Goal: Task Accomplishment & Management: Use online tool/utility

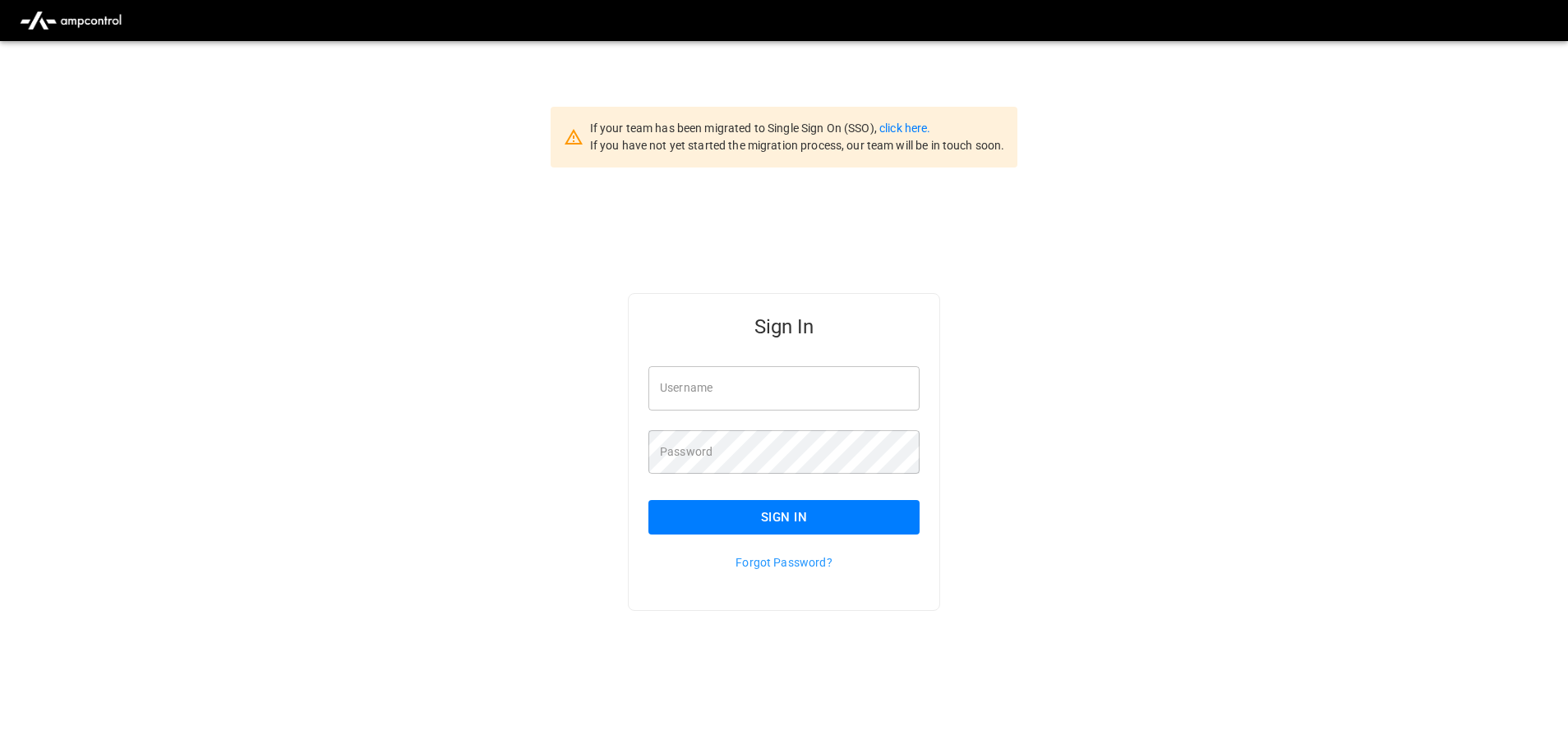
type input "**********"
click at [855, 524] on button "Sign In" at bounding box center [783, 517] width 271 height 35
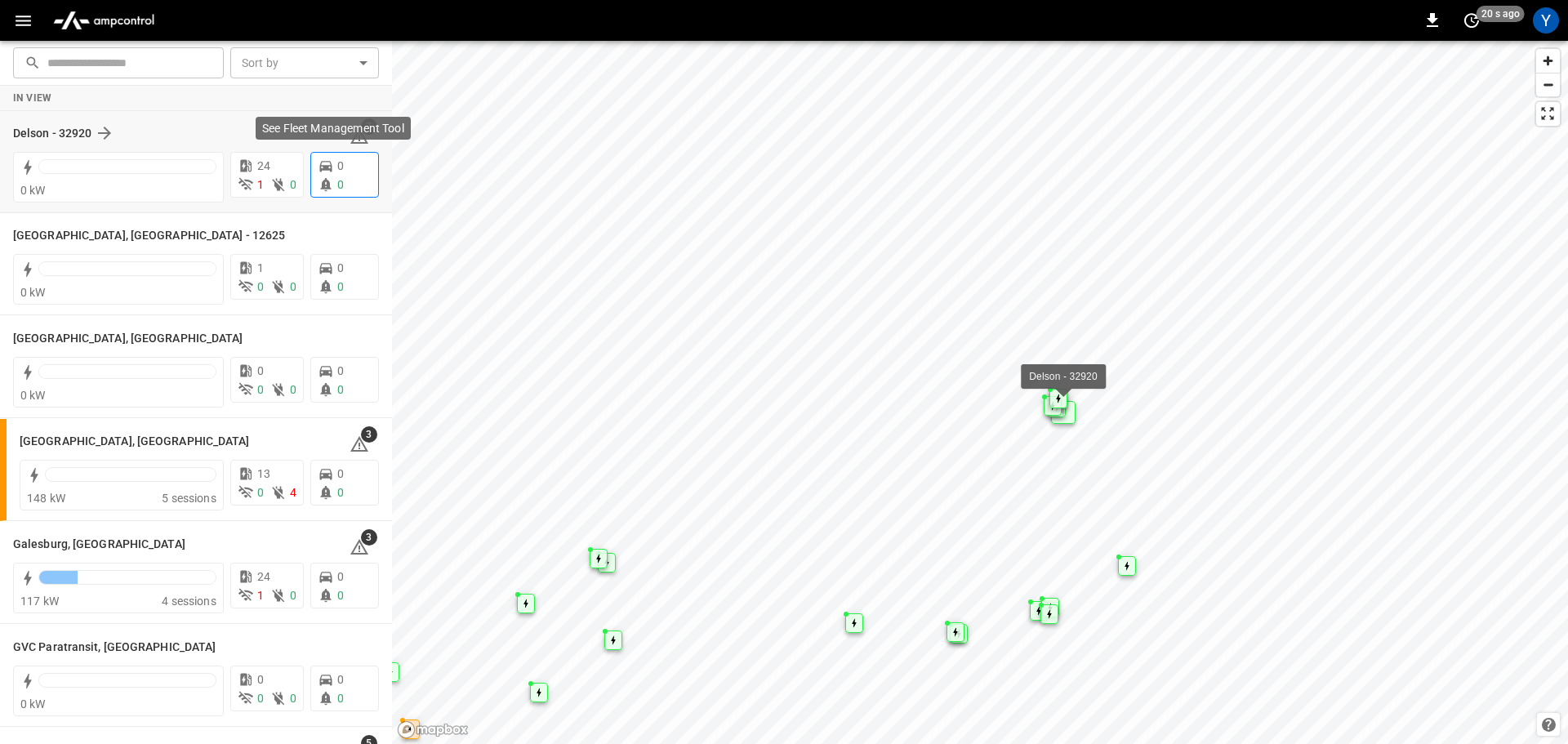
click at [338, 168] on span "0" at bounding box center [340, 166] width 7 height 13
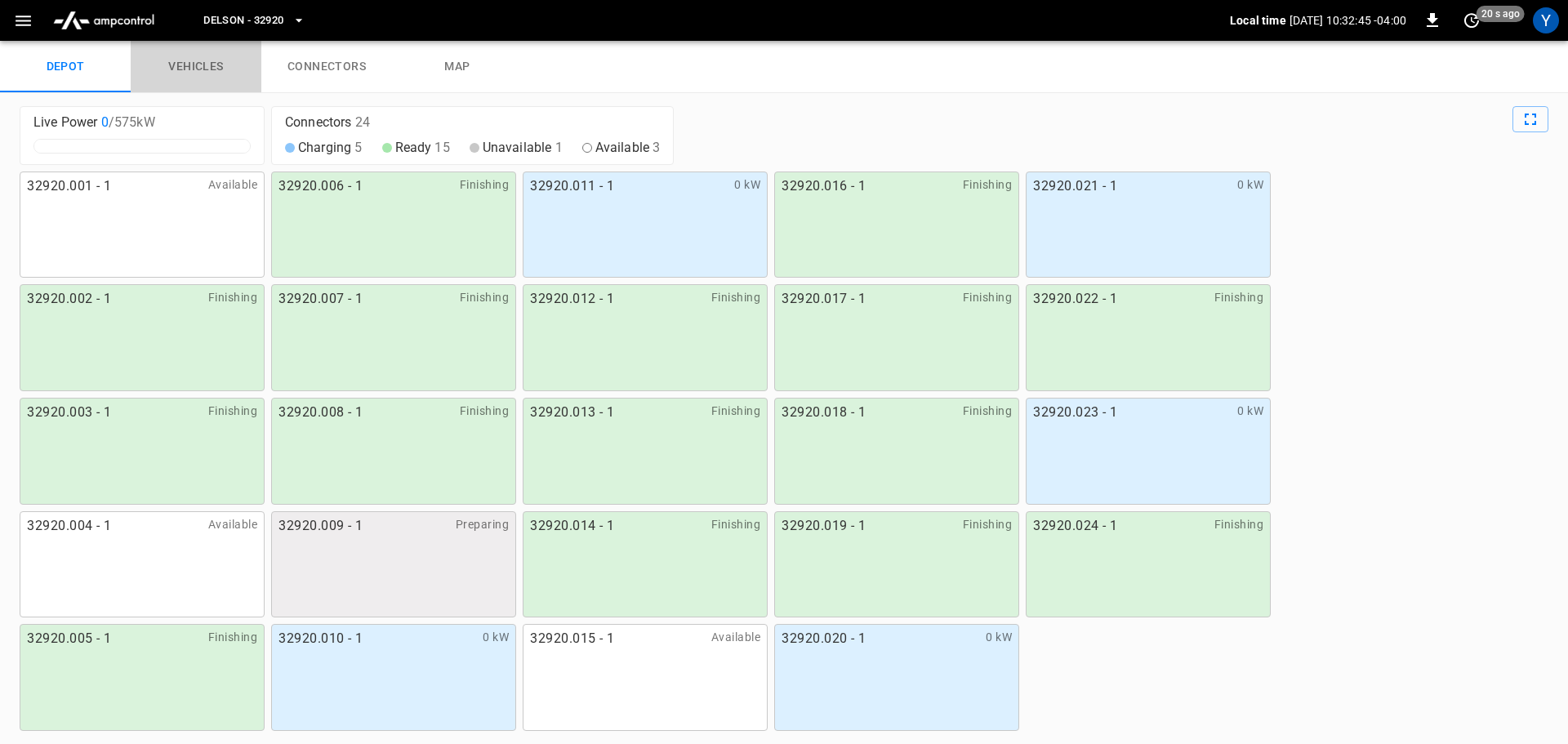
click at [219, 71] on link "vehicles" at bounding box center [195, 68] width 130 height 53
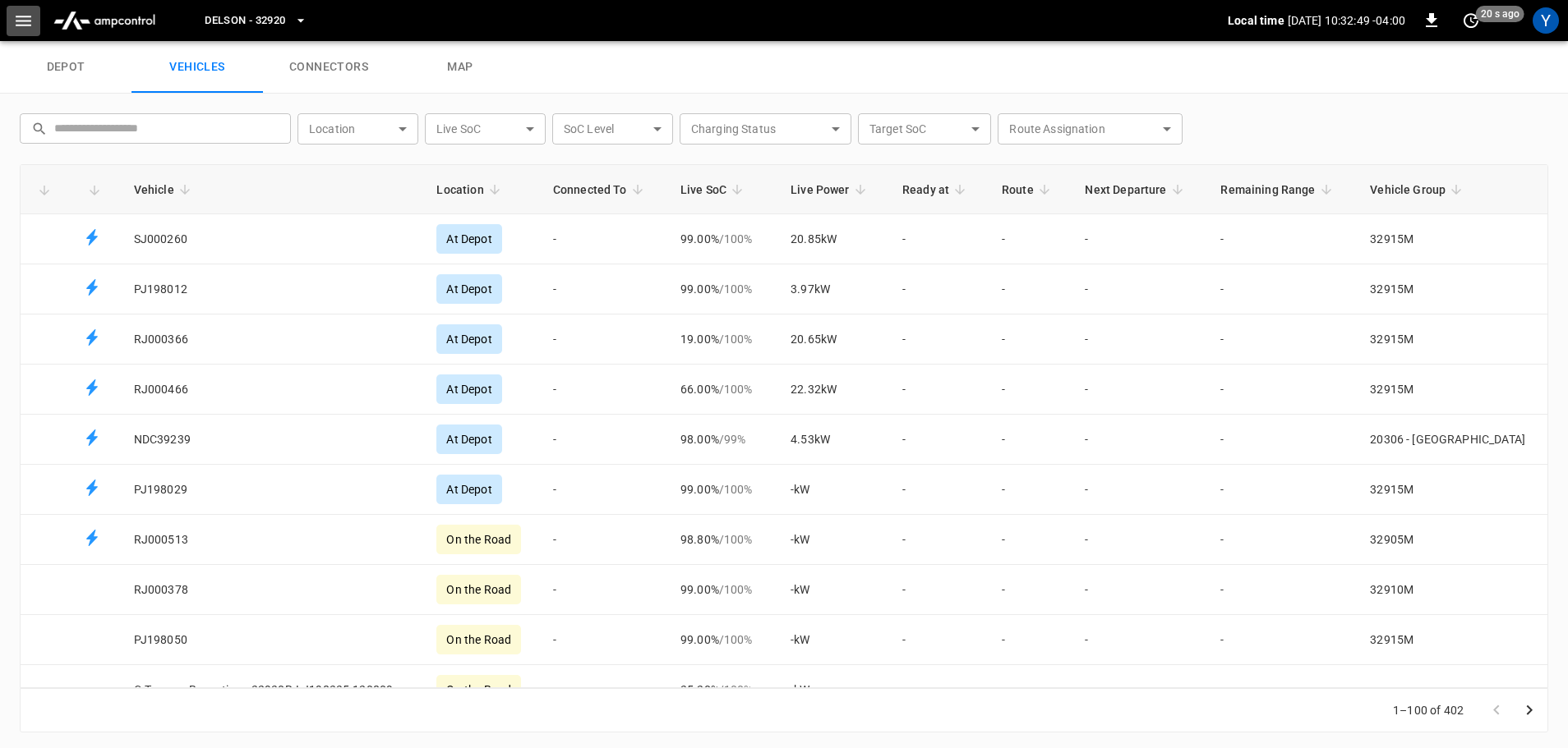
click at [16, 20] on icon "button" at bounding box center [24, 21] width 16 height 10
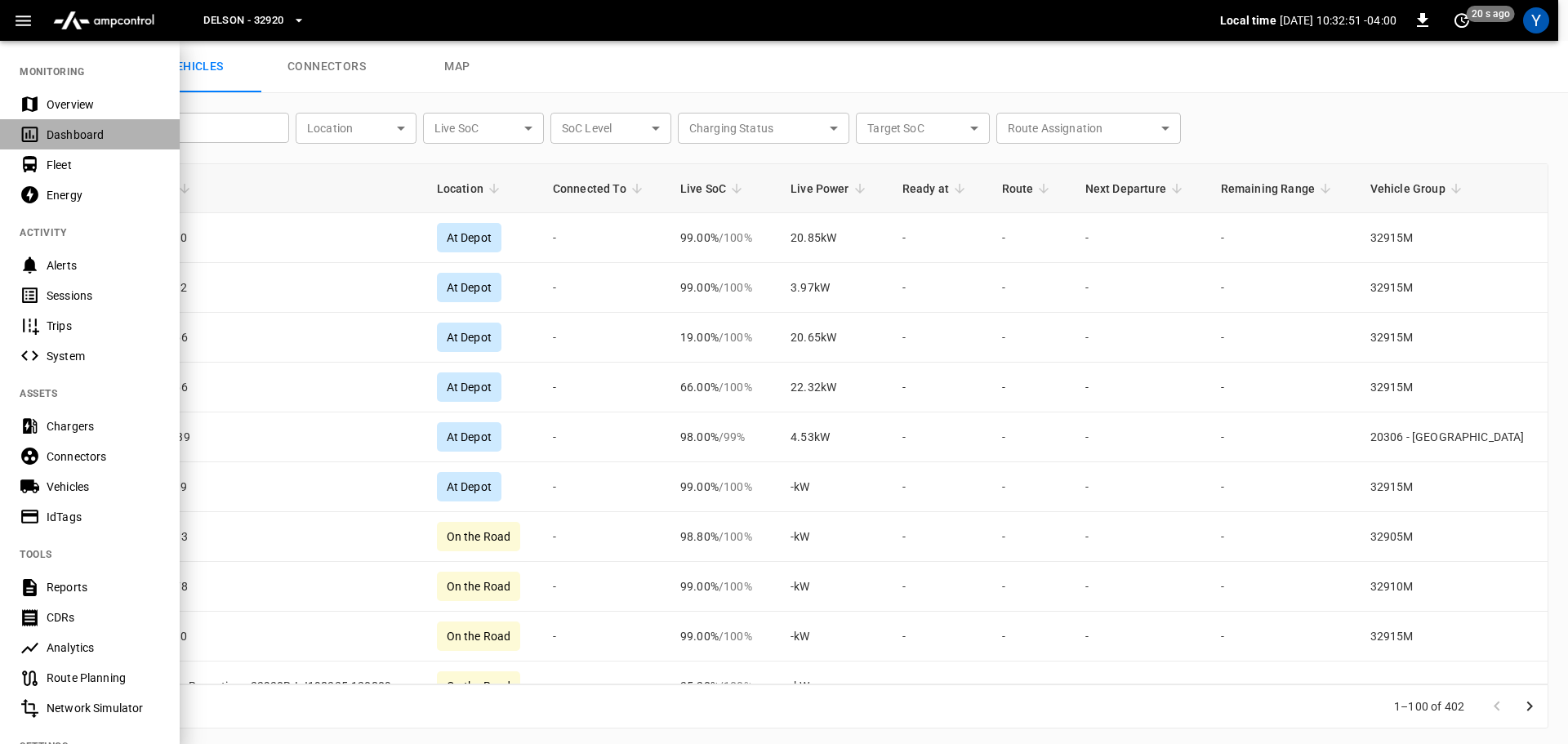
click at [71, 129] on div "Dashboard" at bounding box center [103, 134] width 113 height 16
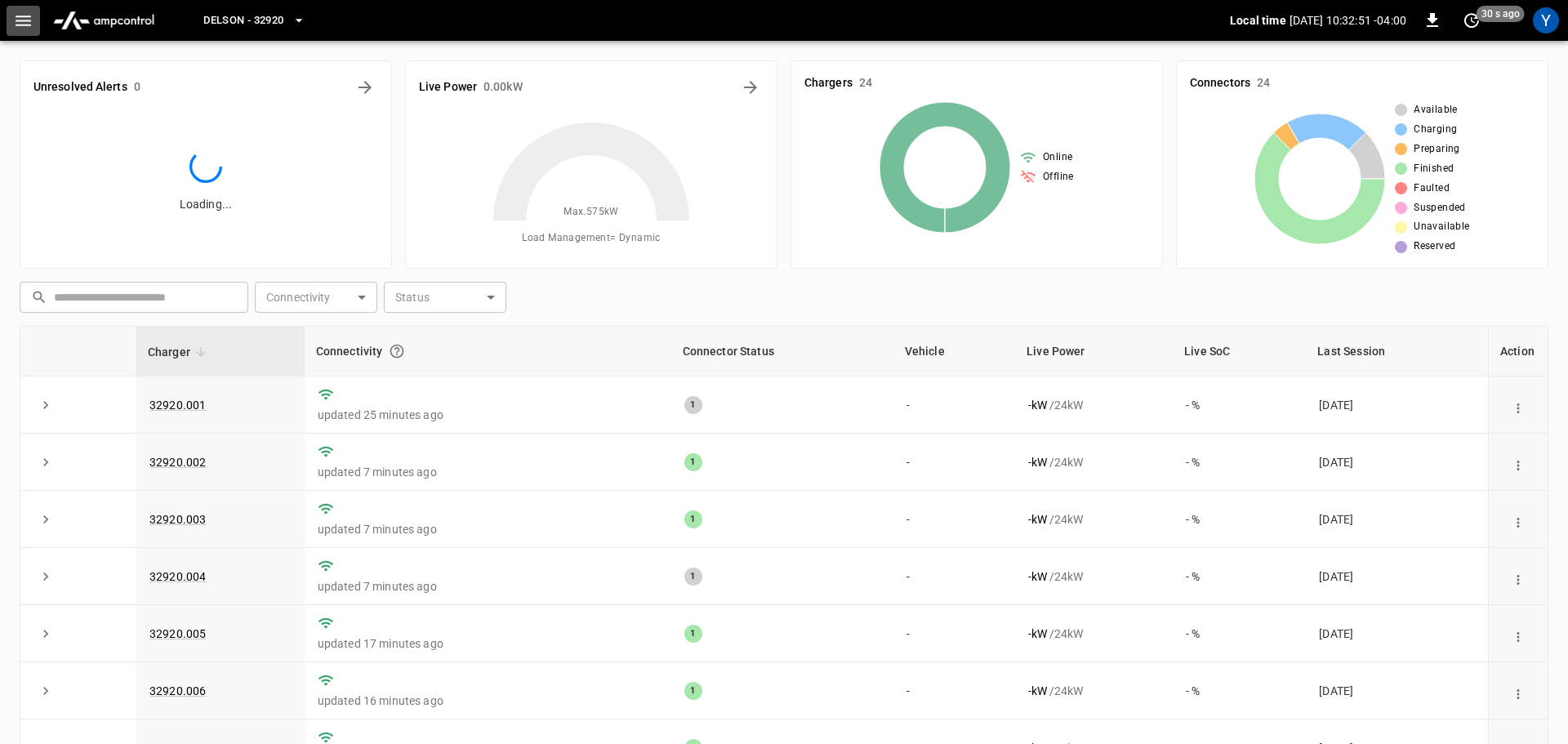
click at [29, 25] on icon "button" at bounding box center [23, 21] width 16 height 10
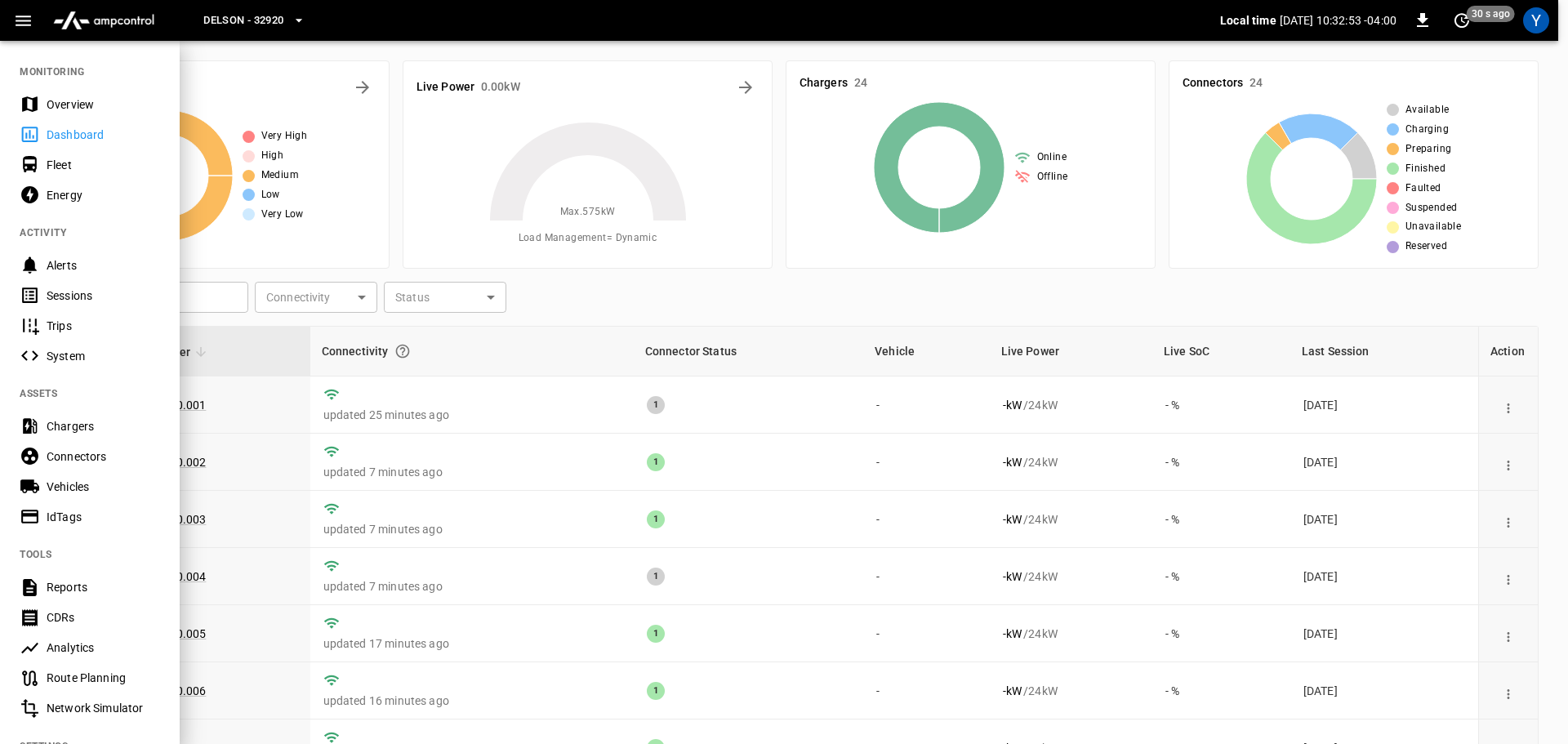
click at [52, 105] on div "Overview" at bounding box center [103, 104] width 113 height 16
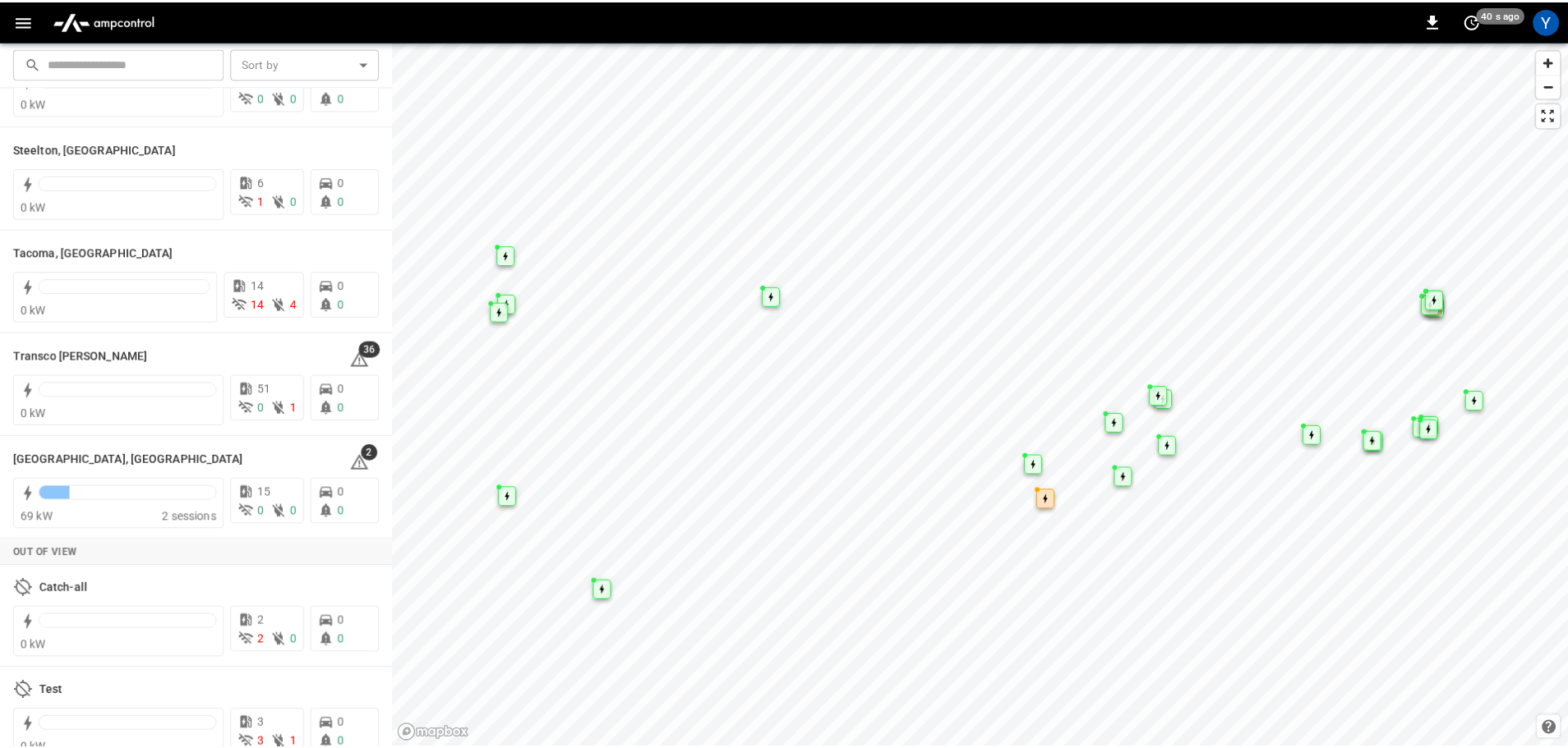
scroll to position [2286, 0]
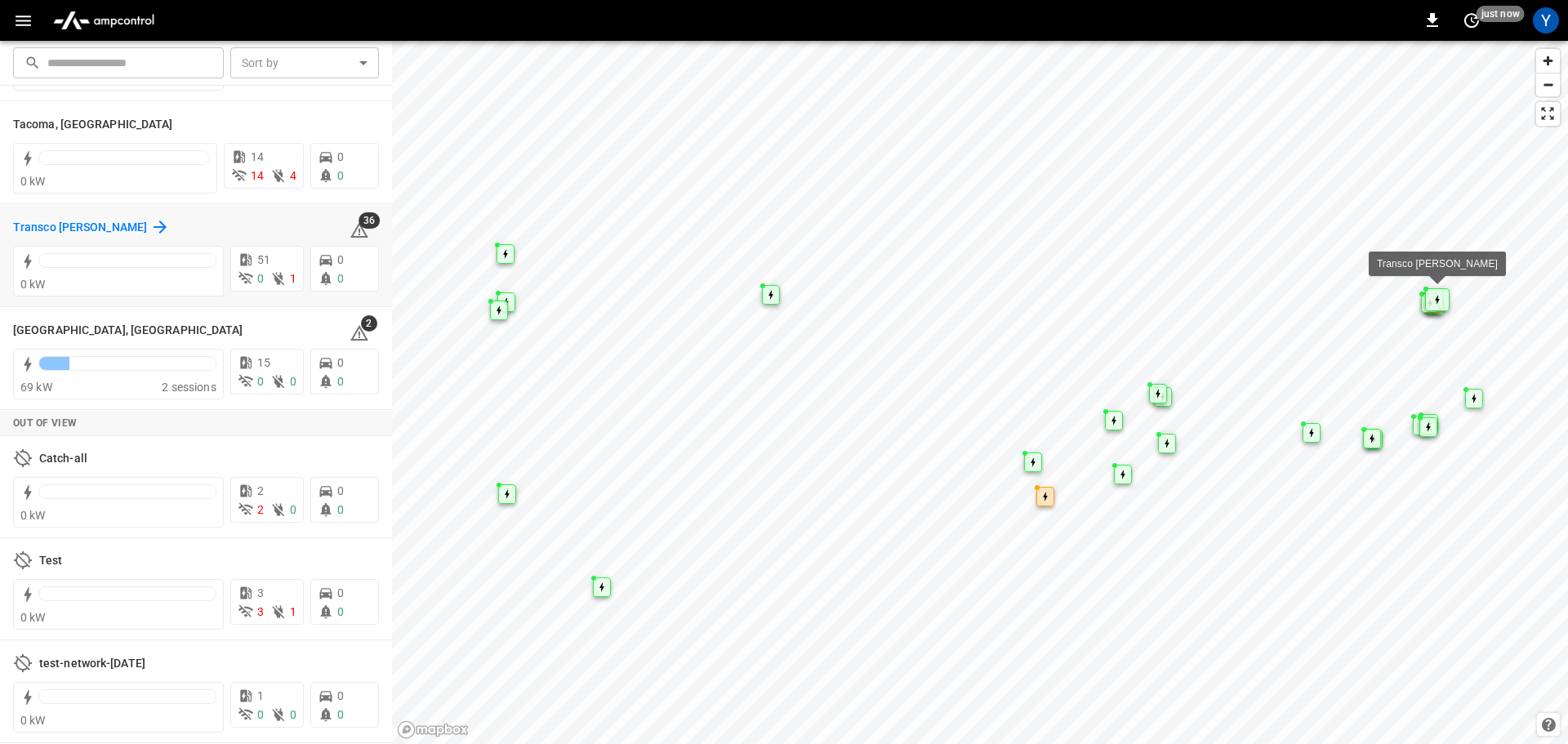
click at [55, 227] on h6 "Transco [PERSON_NAME]" at bounding box center [80, 227] width 134 height 18
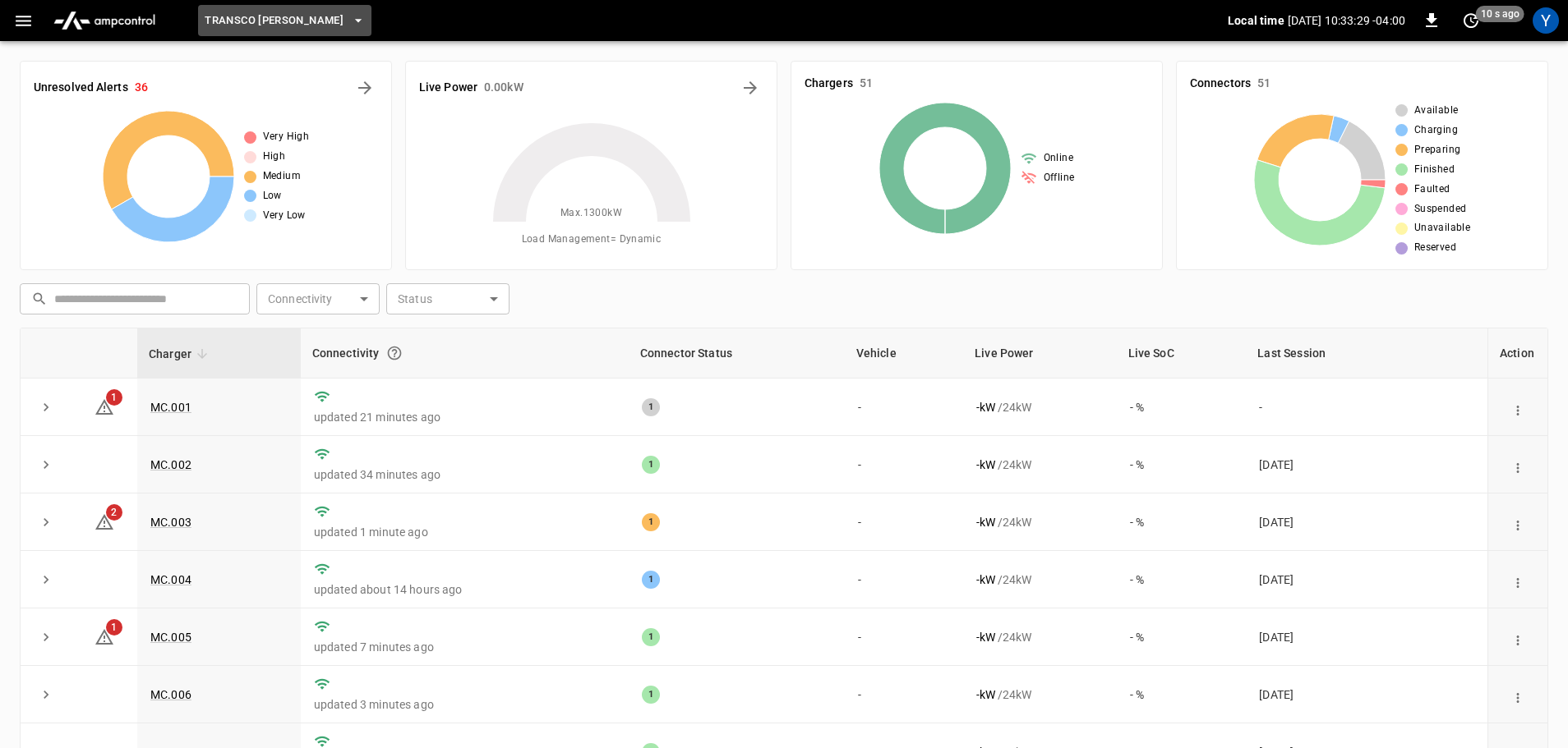
click at [304, 27] on span "Transco [PERSON_NAME]" at bounding box center [274, 21] width 139 height 19
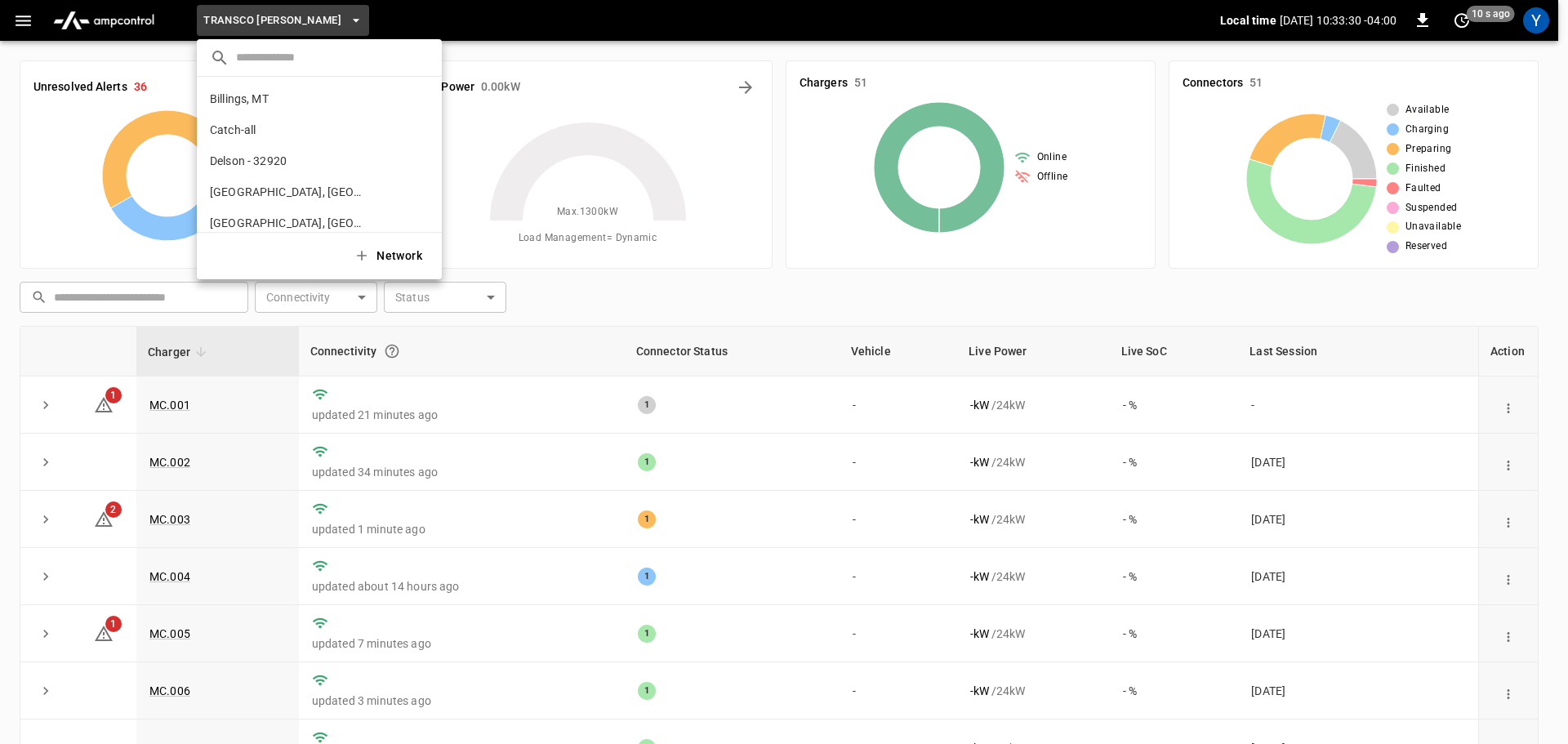
scroll to position [727, 0]
click at [298, 177] on p "Transco [PERSON_NAME]" at bounding box center [277, 178] width 133 height 16
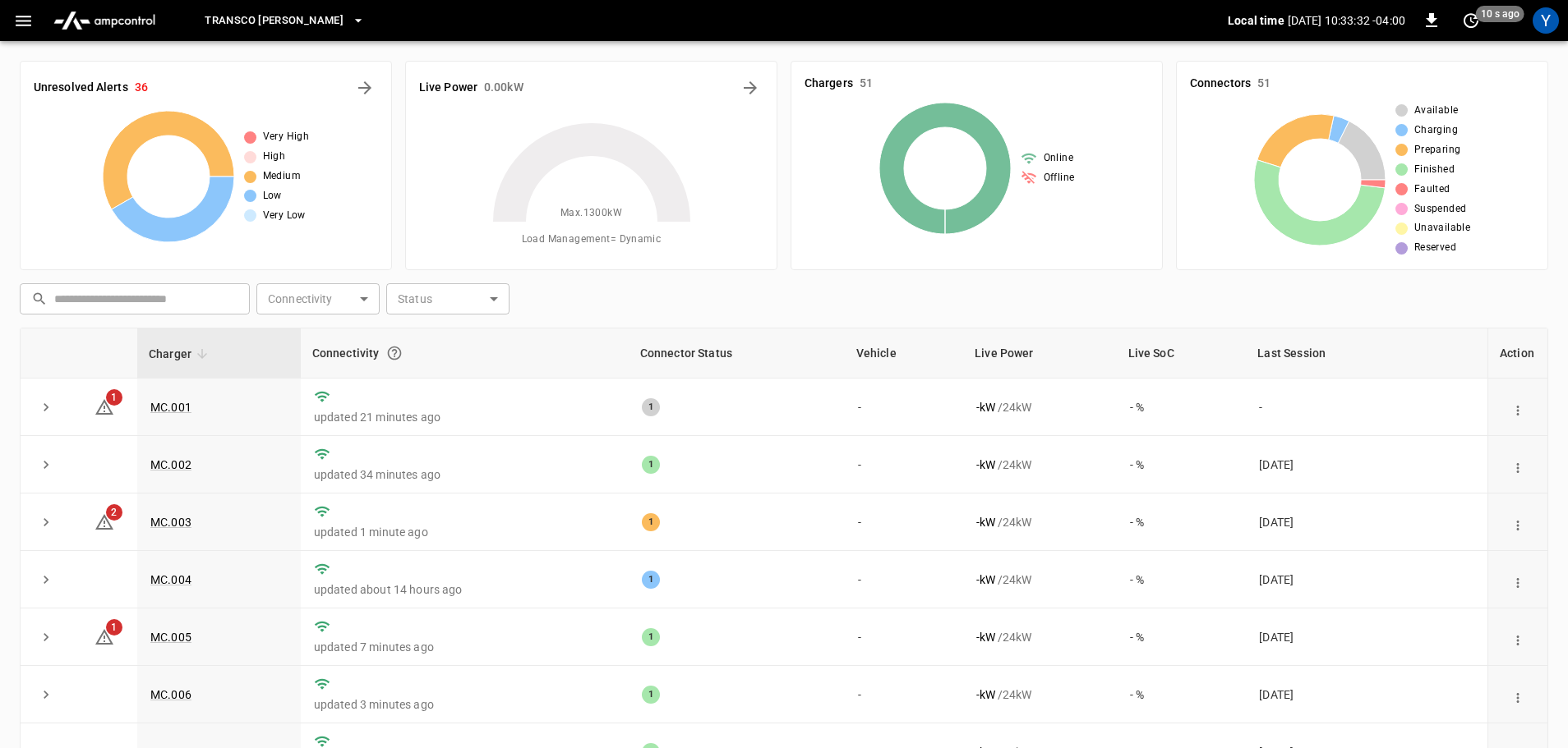
click at [754, 295] on div "​ ​ Connectivity ​ Connectivity Status ​ Status" at bounding box center [780, 296] width 1535 height 38
click at [22, 22] on icon "button" at bounding box center [24, 21] width 16 height 10
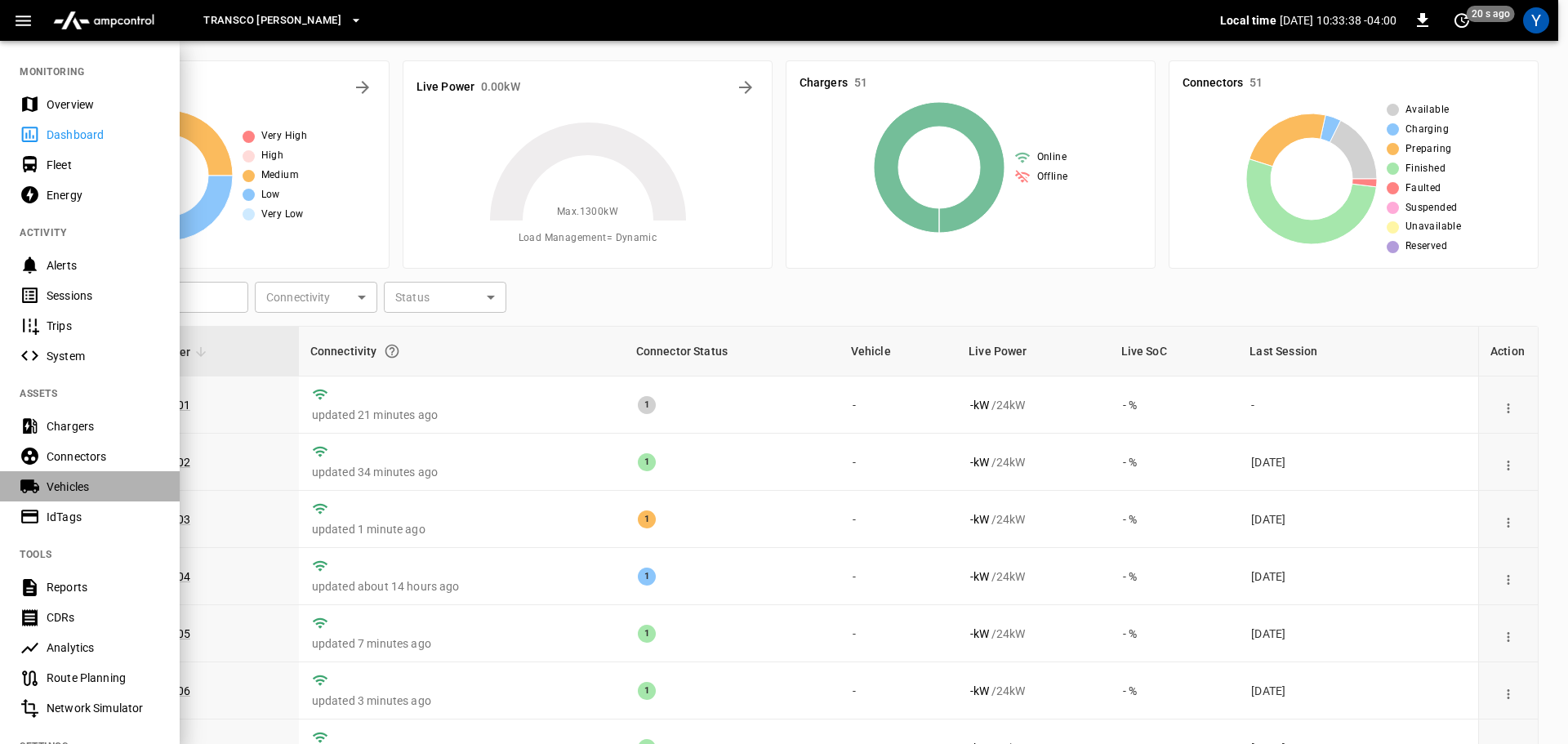
click at [77, 485] on div "Vehicles" at bounding box center [103, 486] width 113 height 16
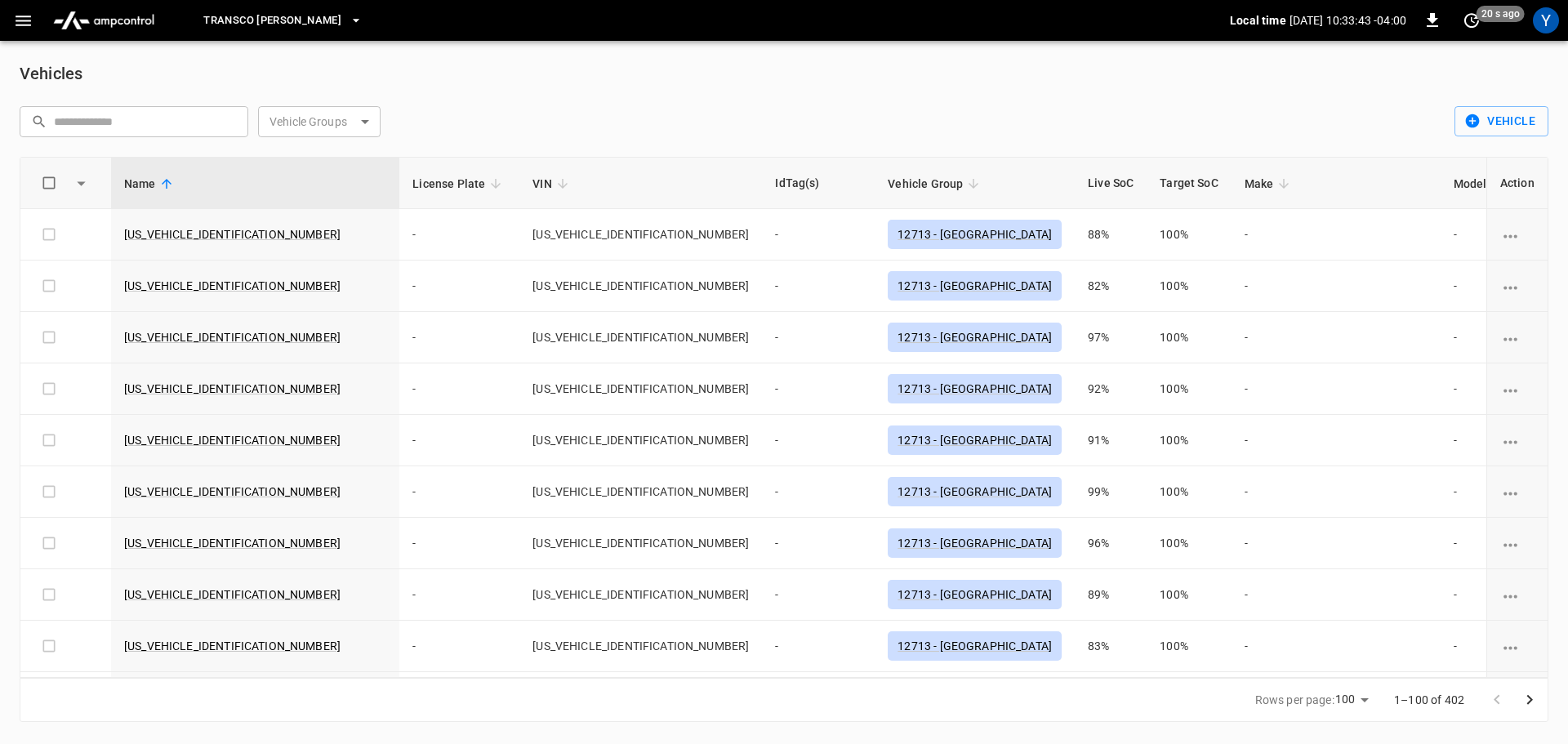
click at [343, 123] on body "Transco [PERSON_NAME] Local time [DATE] 10:33:43 -04:00 0 20 s ago Y Vehicles ​…" at bounding box center [784, 371] width 1568 height 742
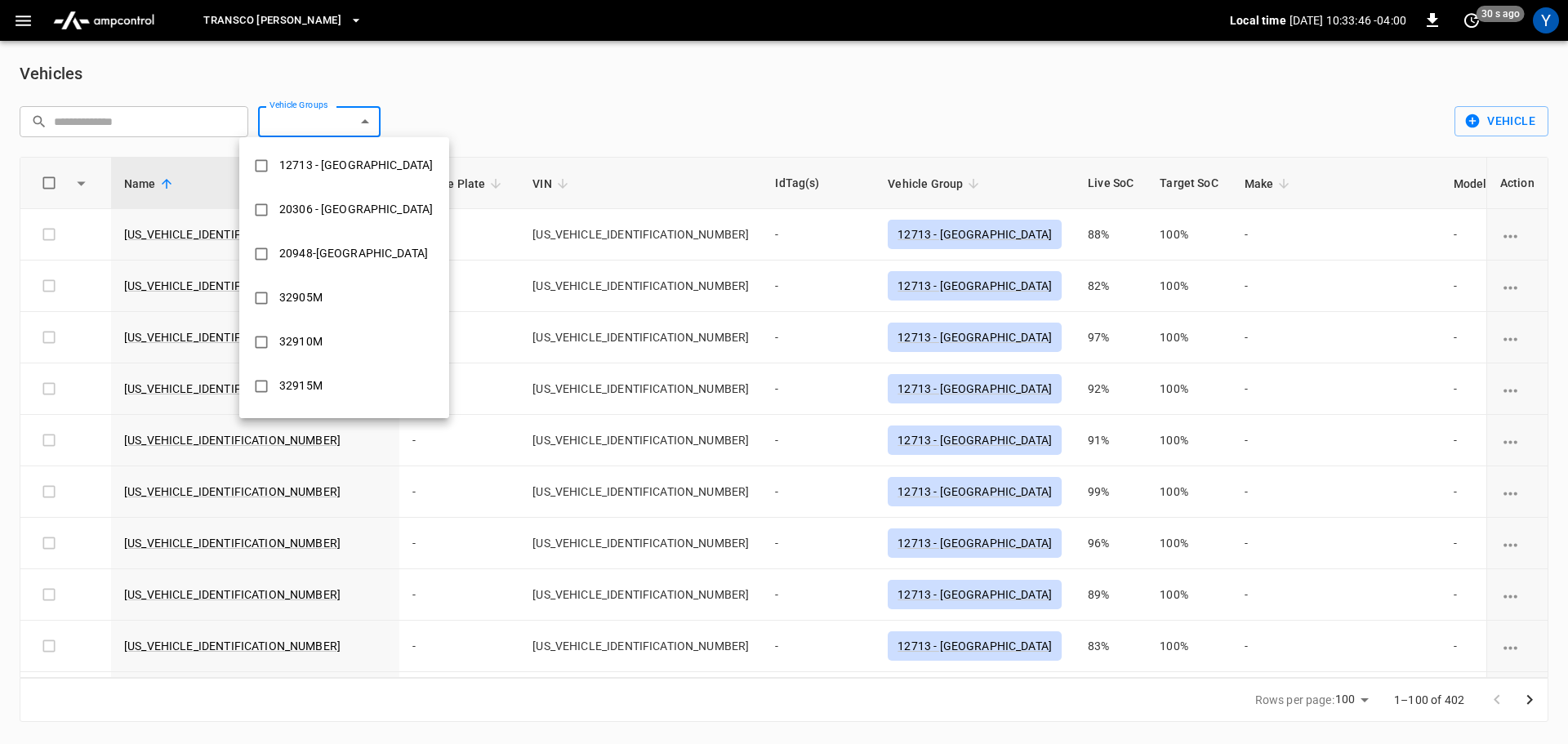
click at [278, 23] on div at bounding box center [784, 372] width 1568 height 744
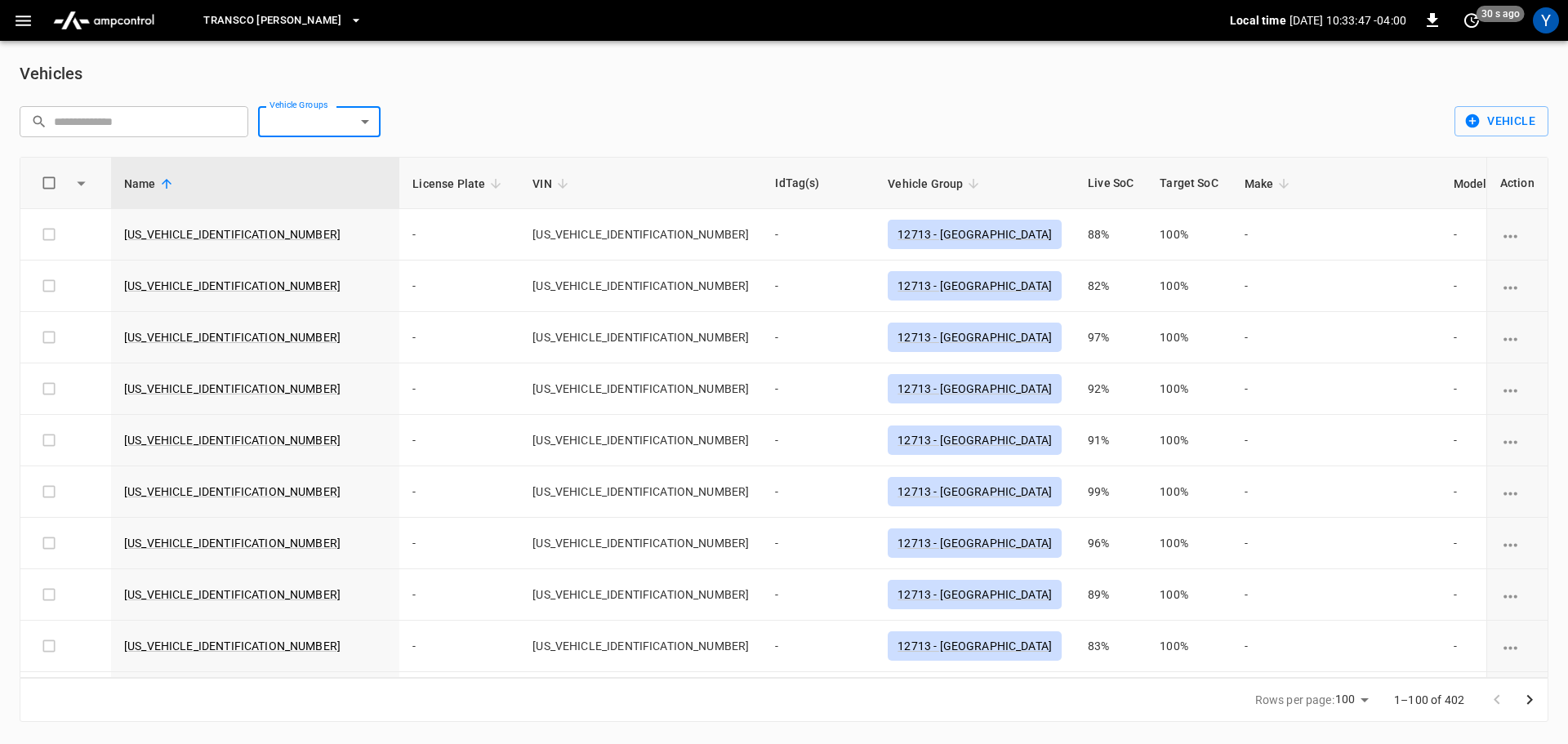
click at [268, 23] on span "Transco [PERSON_NAME]" at bounding box center [272, 21] width 138 height 19
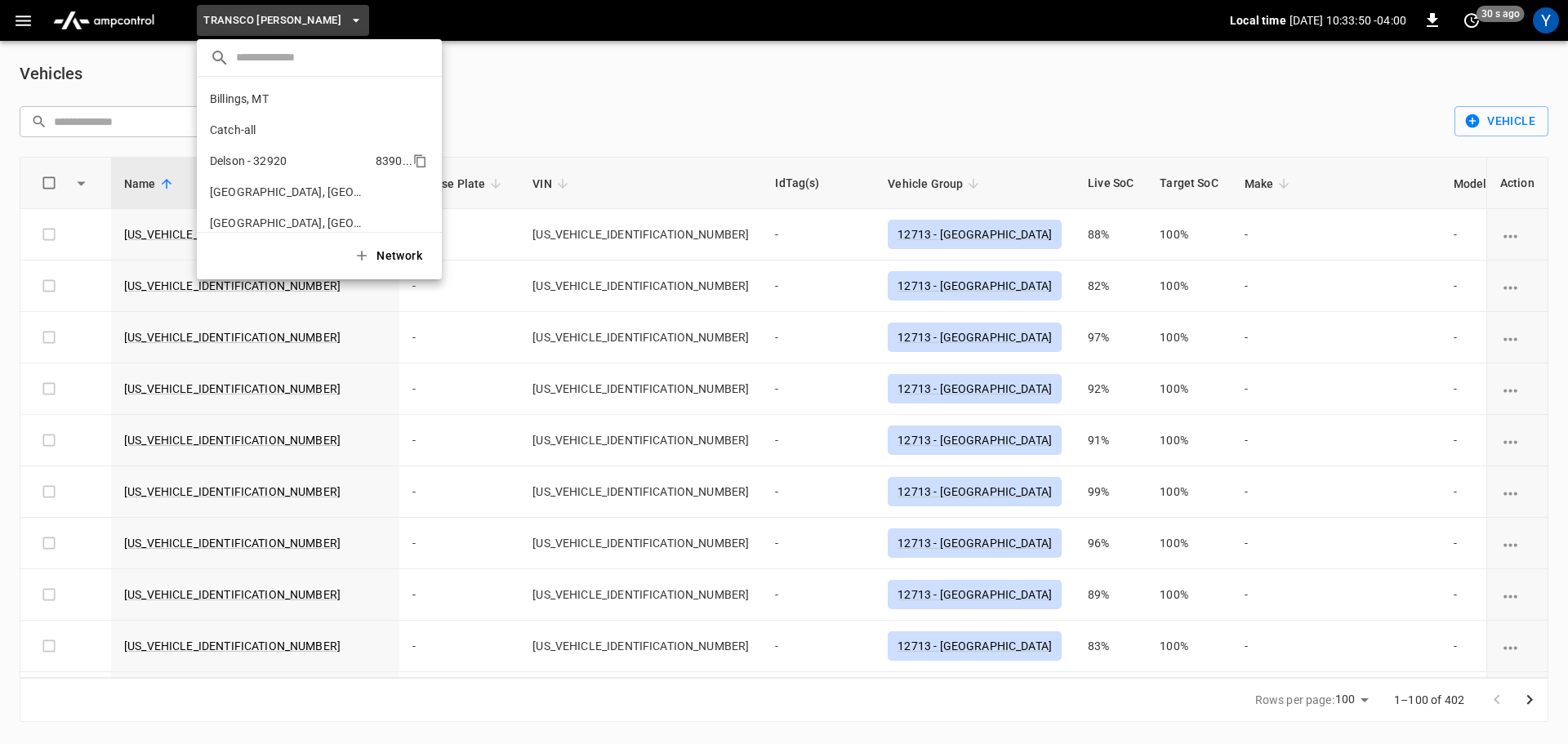
click at [287, 160] on p "Delson - 32920" at bounding box center [249, 160] width 77 height 16
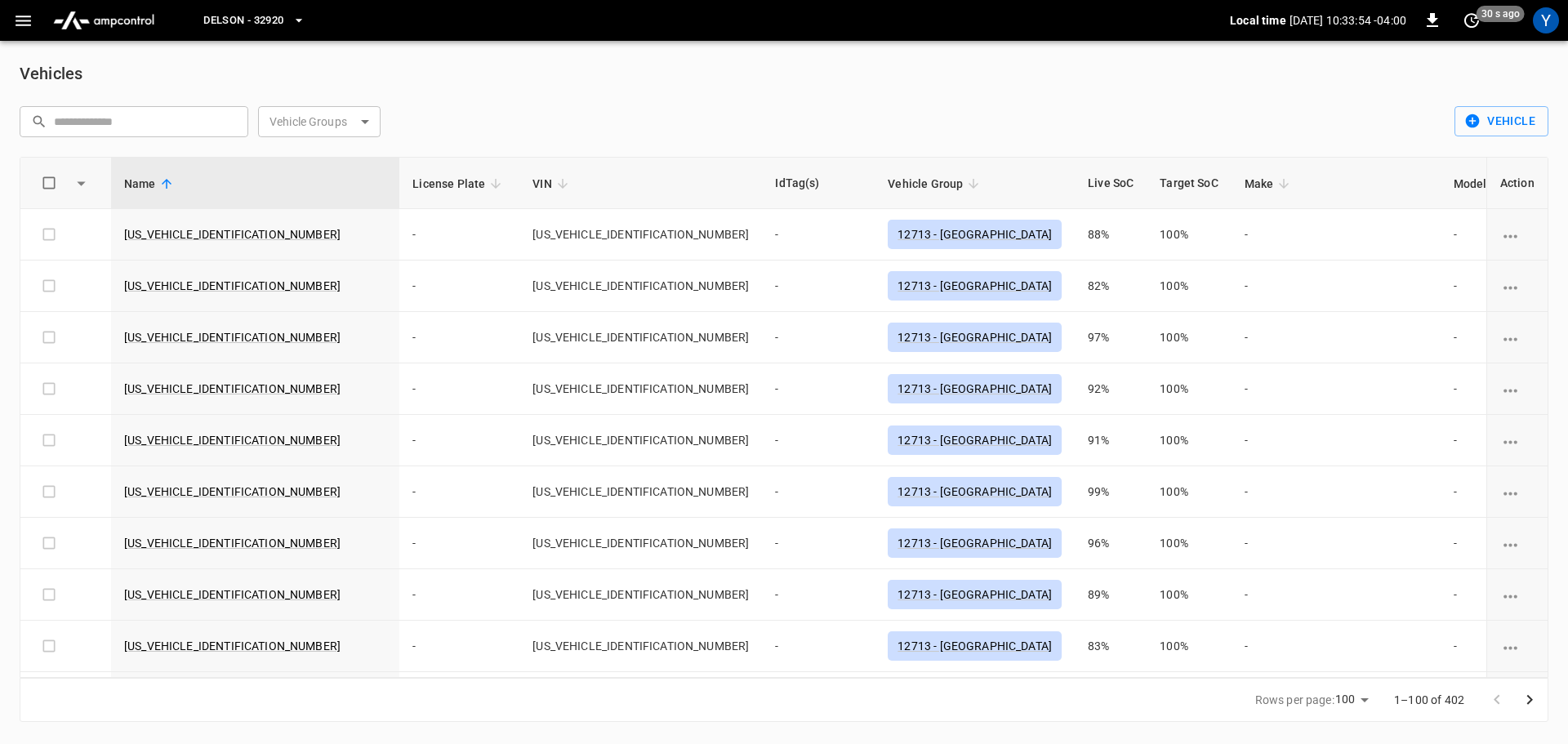
click at [367, 122] on body "Delson - 32920 Local time [DATE] 10:33:54 -04:00 0 30 s ago Y Vehicles ​ ​ Vehi…" at bounding box center [784, 371] width 1568 height 742
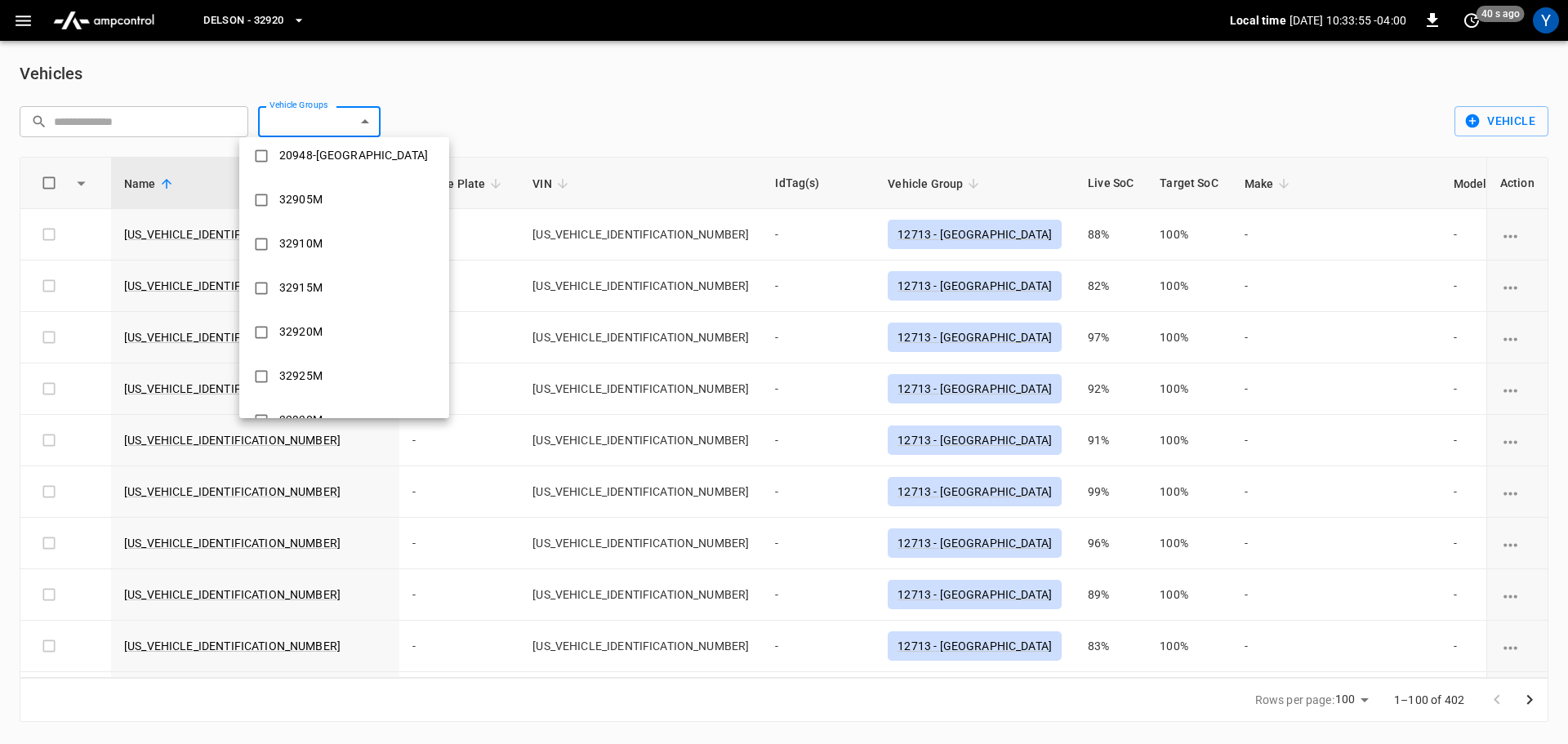
scroll to position [129, 0]
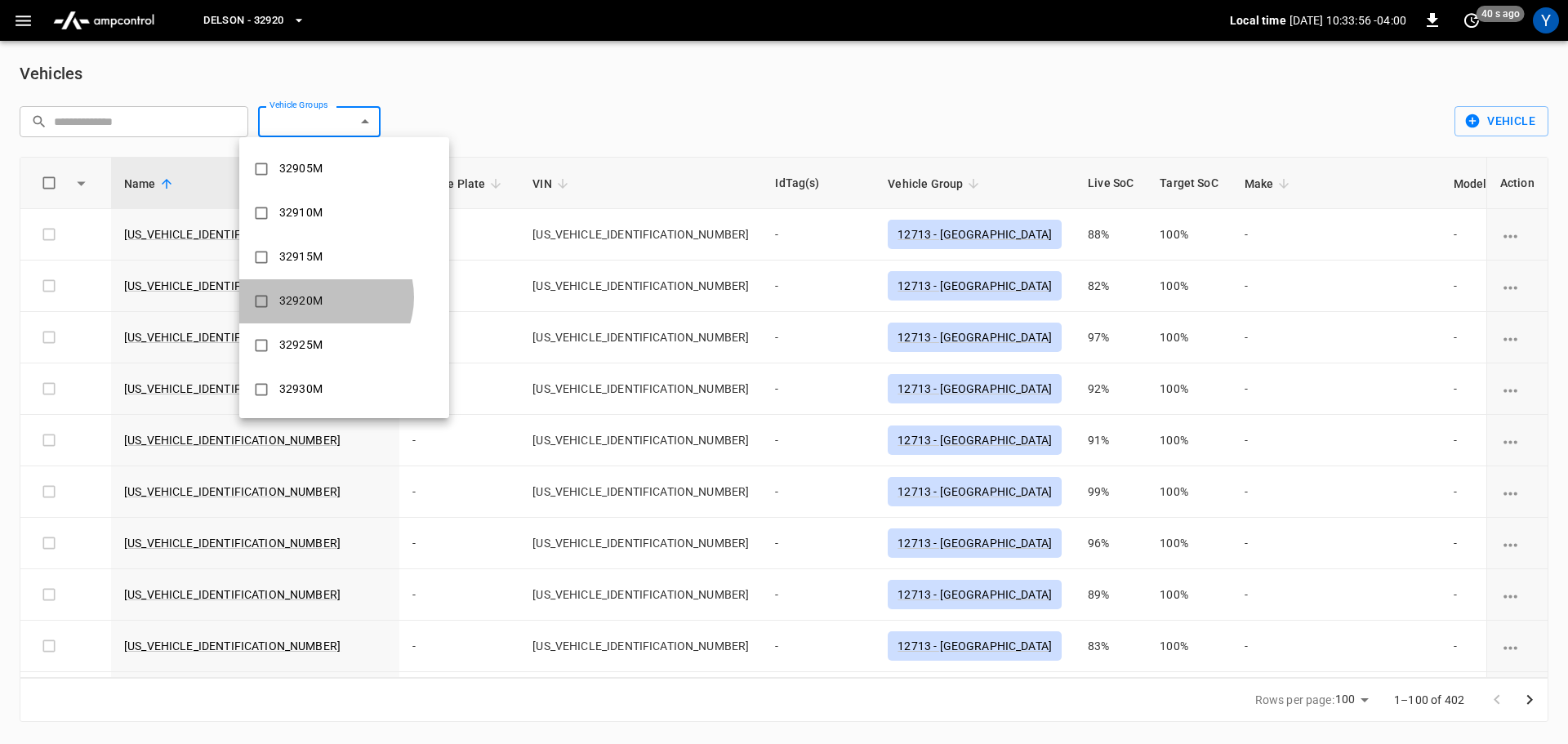
click at [324, 297] on div "32920M" at bounding box center [300, 301] width 63 height 30
type input "******"
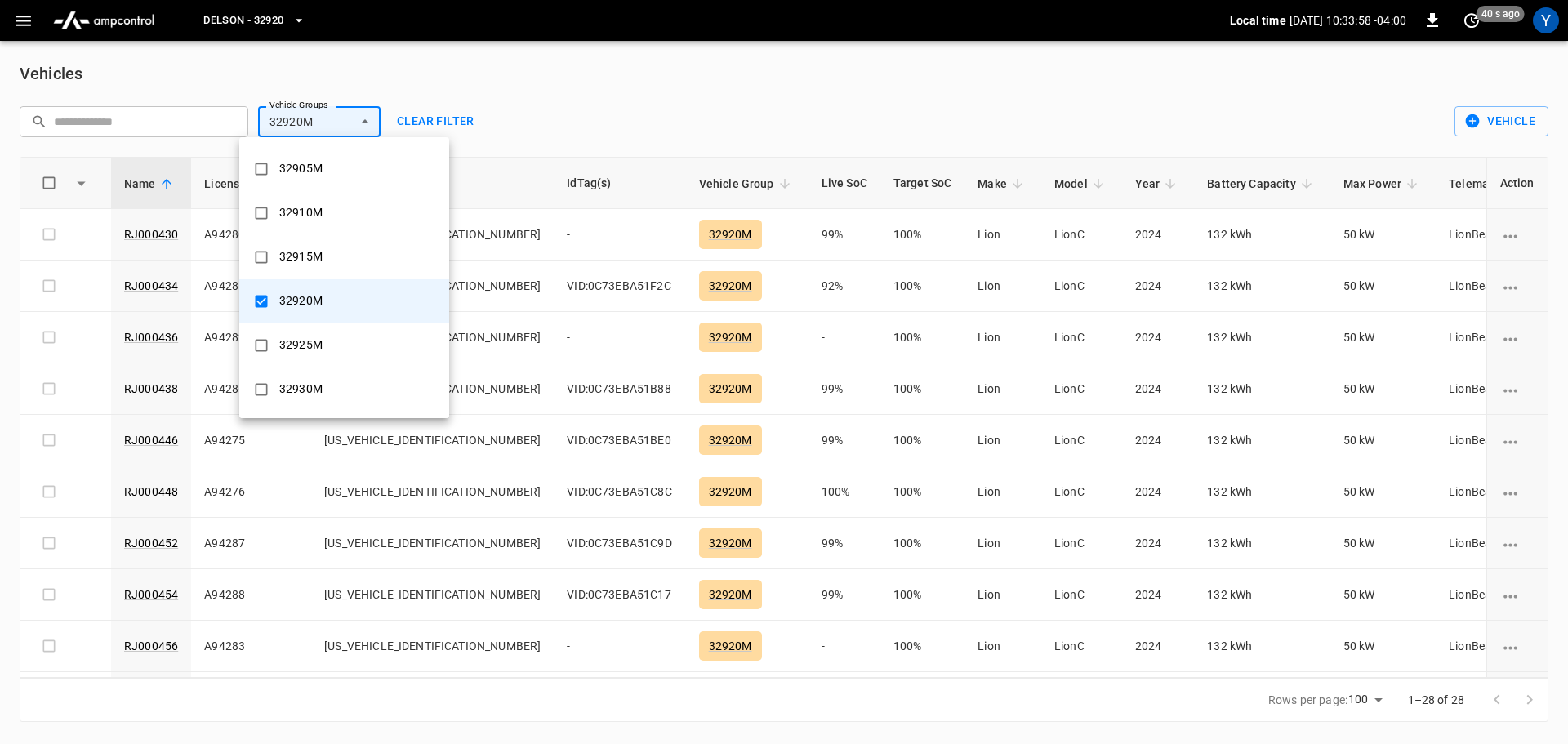
click at [1003, 75] on div at bounding box center [784, 372] width 1568 height 744
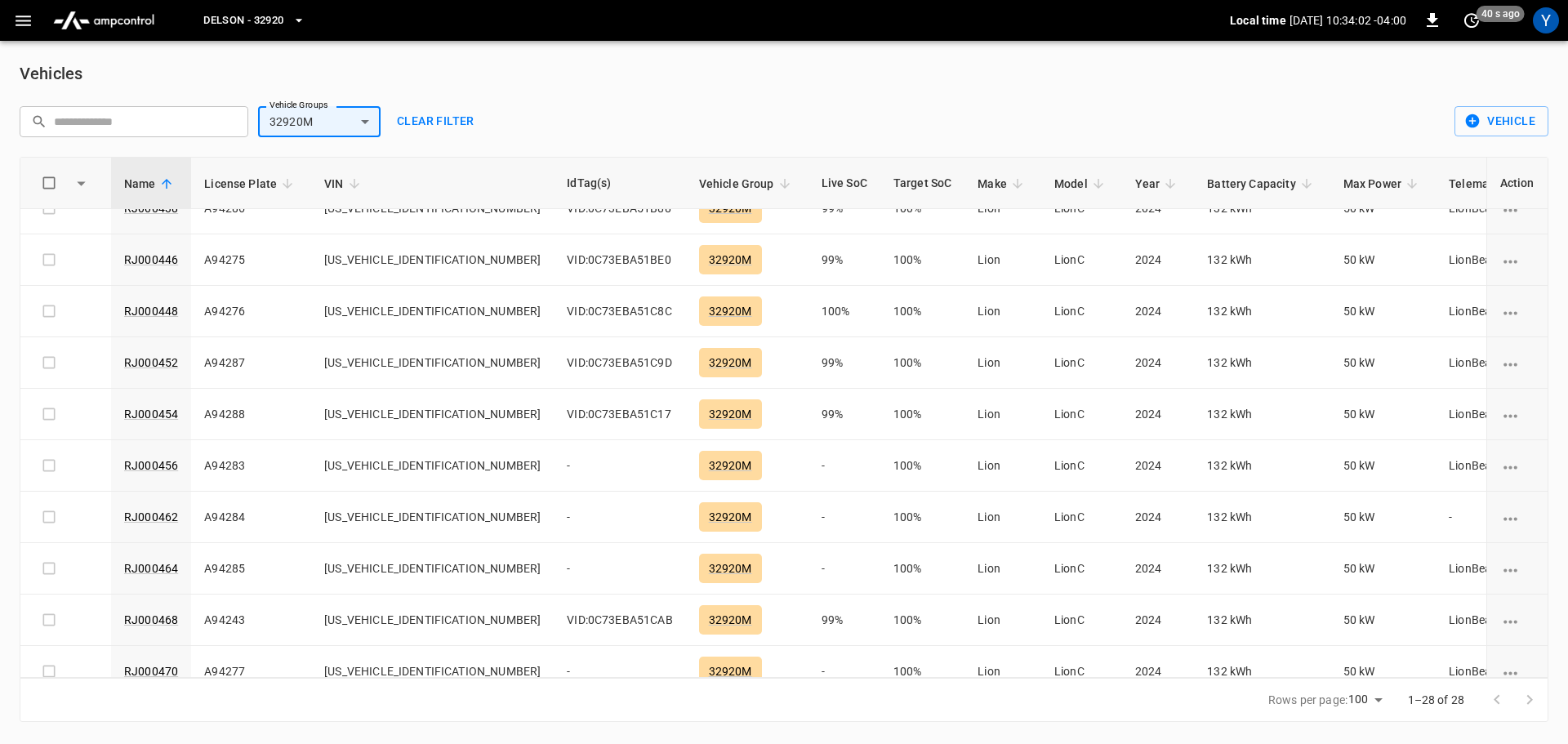
scroll to position [91, 0]
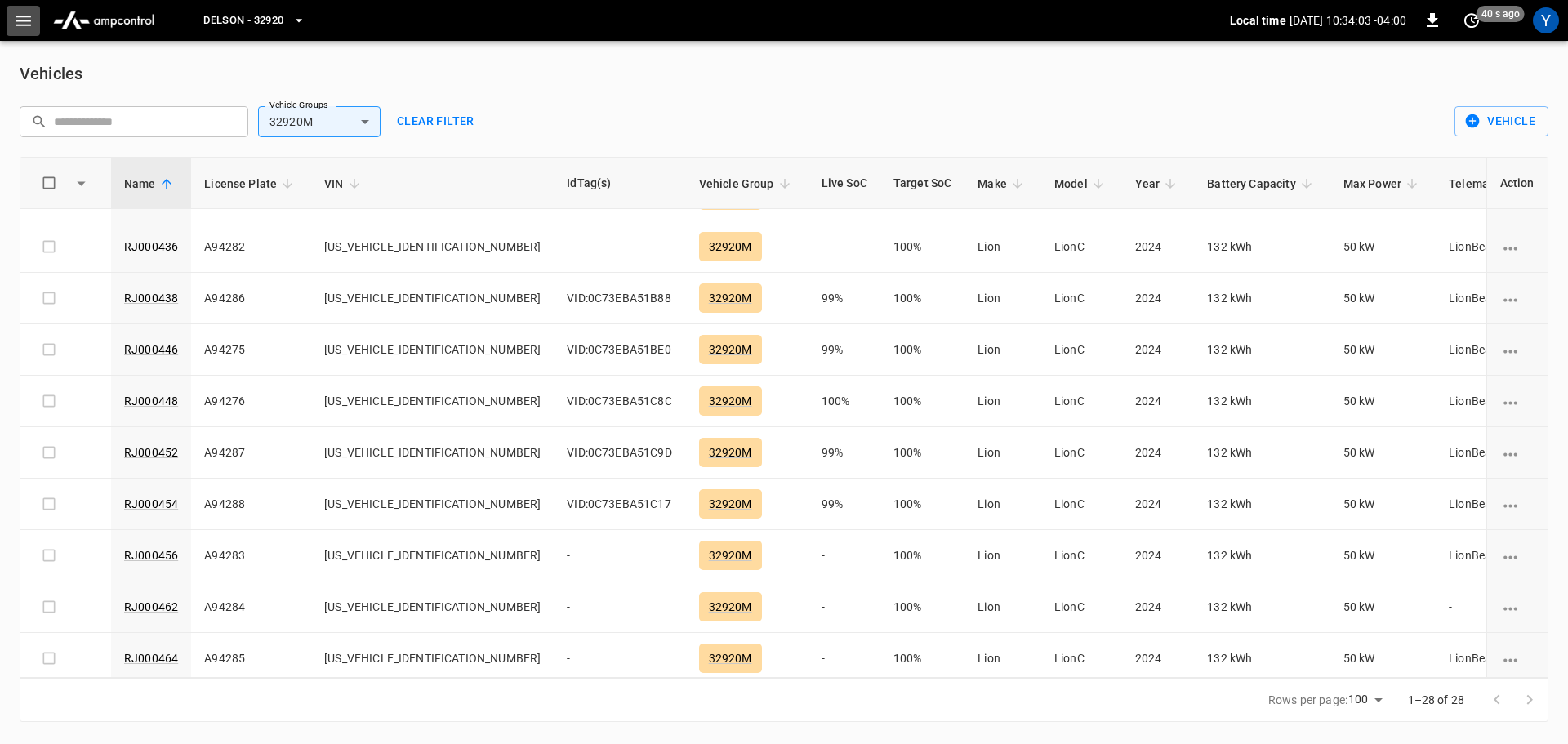
click at [18, 23] on icon "button" at bounding box center [23, 21] width 21 height 21
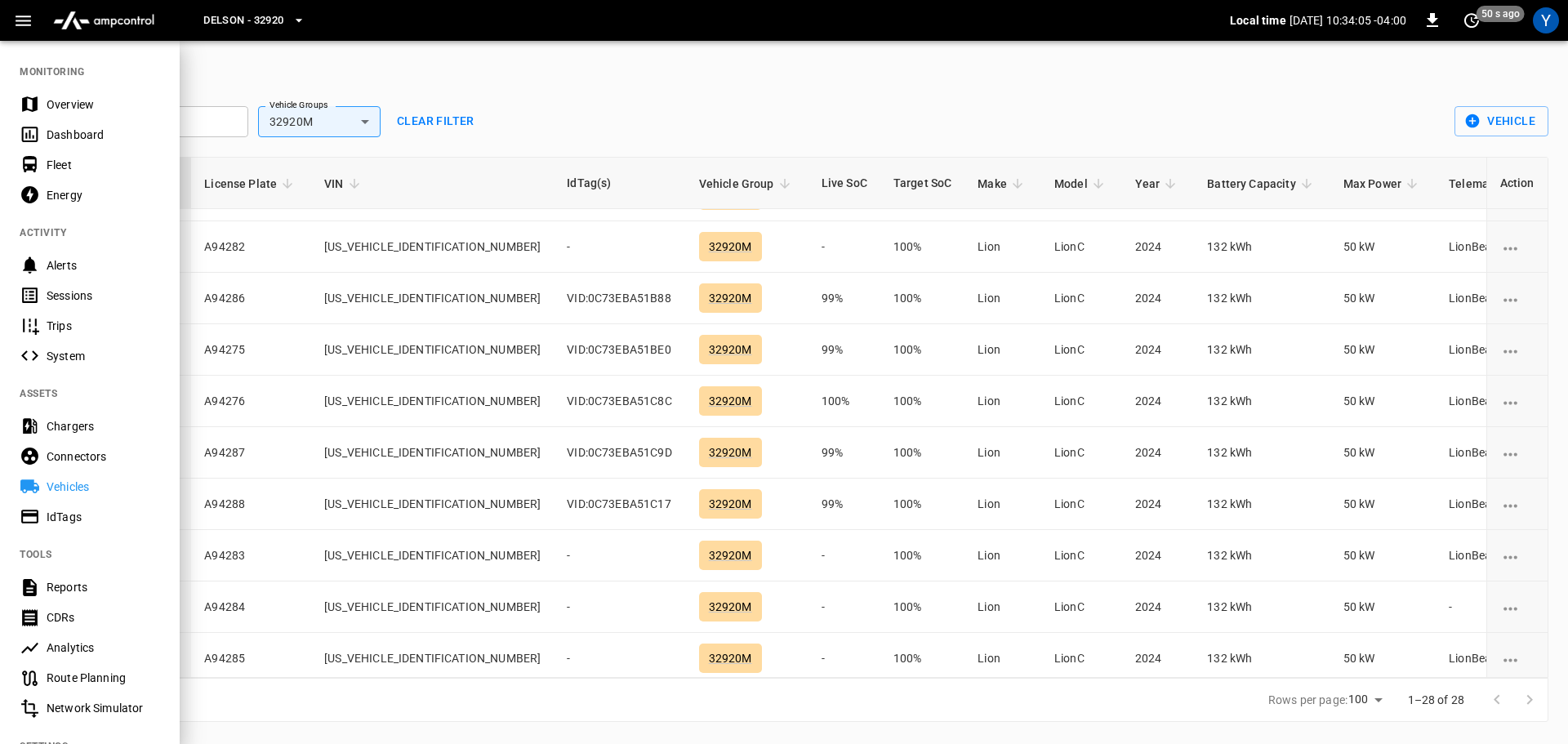
click at [65, 108] on div "Overview" at bounding box center [103, 104] width 113 height 16
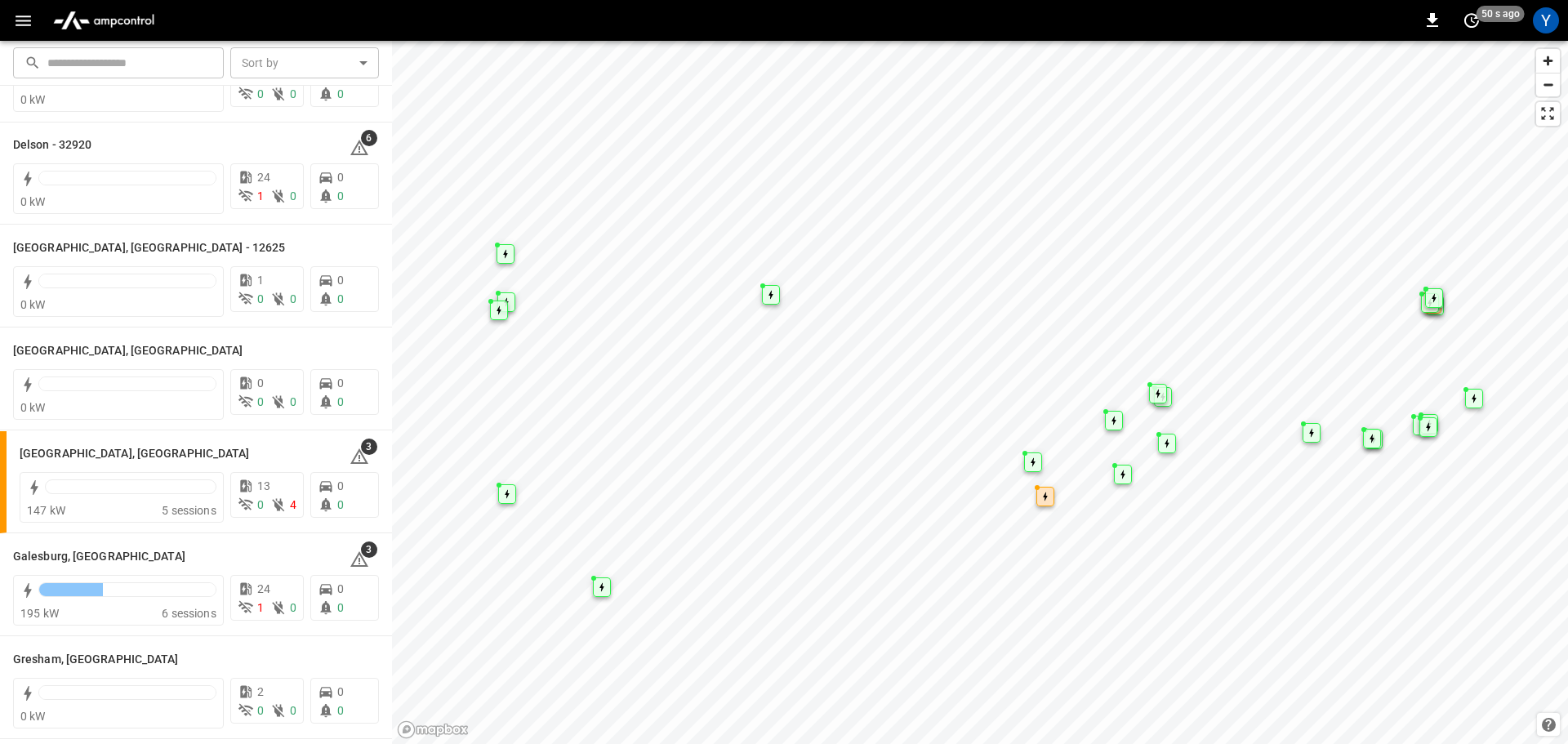
scroll to position [82, 0]
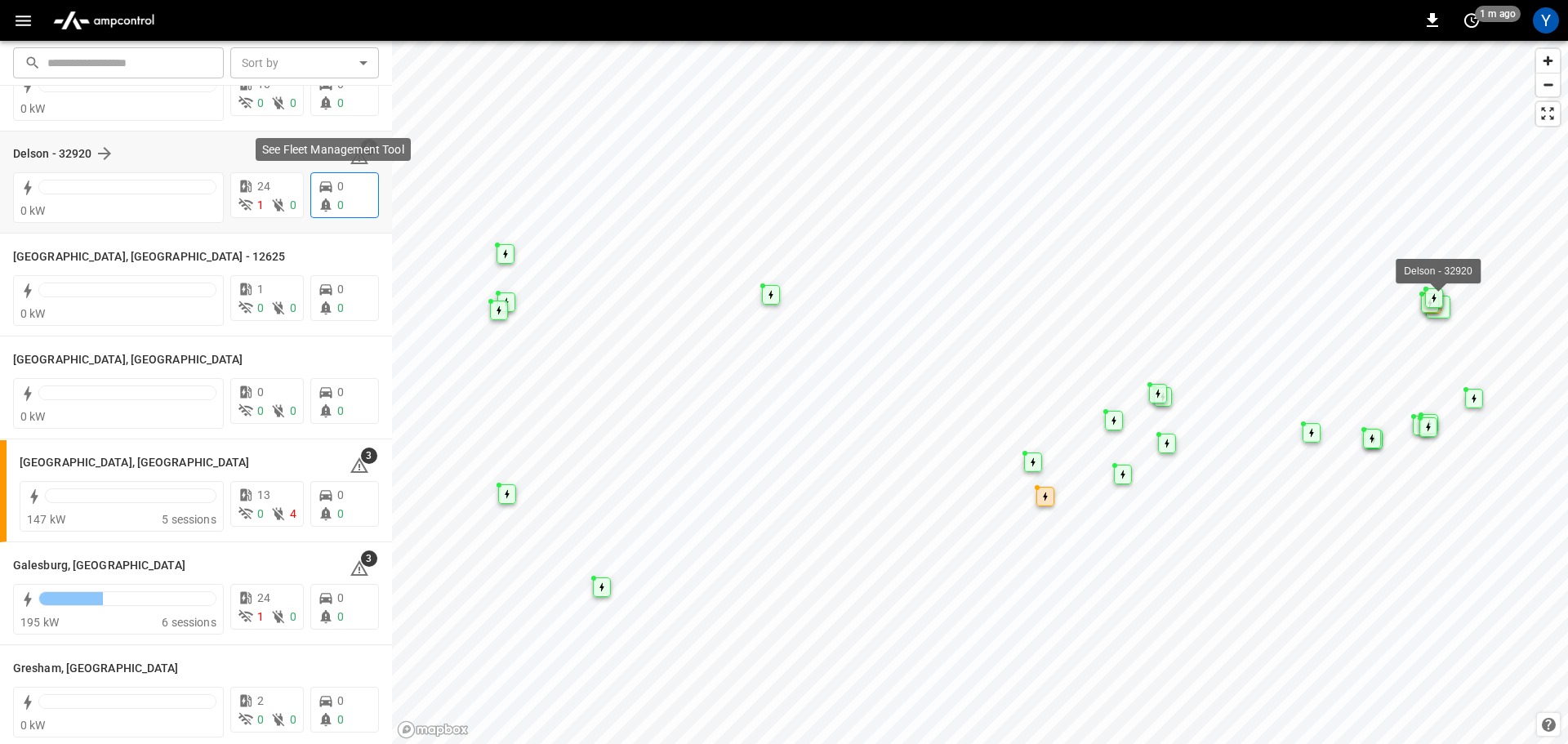
click at [344, 216] on div "0 0" at bounding box center [344, 195] width 68 height 46
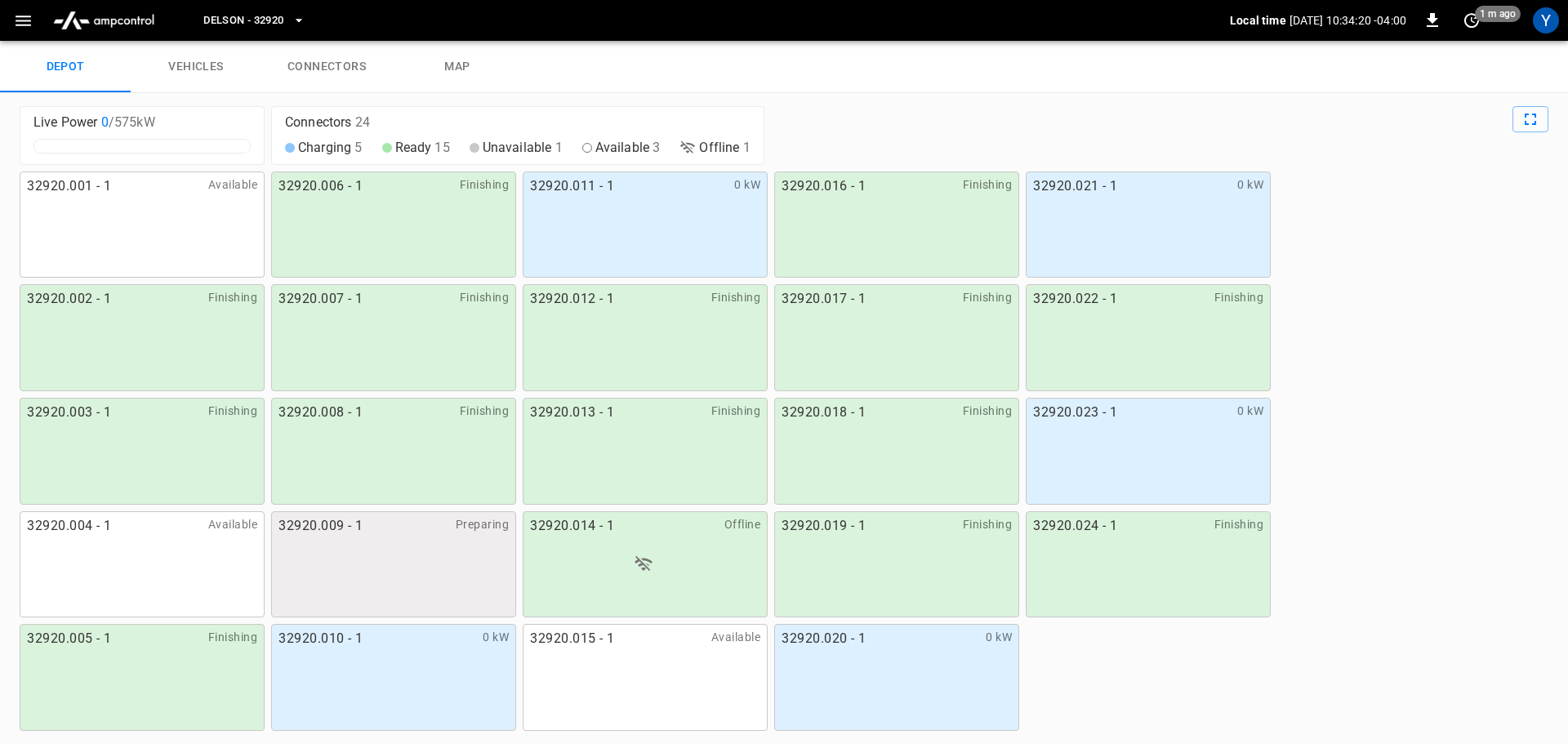
click at [205, 68] on link "vehicles" at bounding box center [195, 68] width 130 height 53
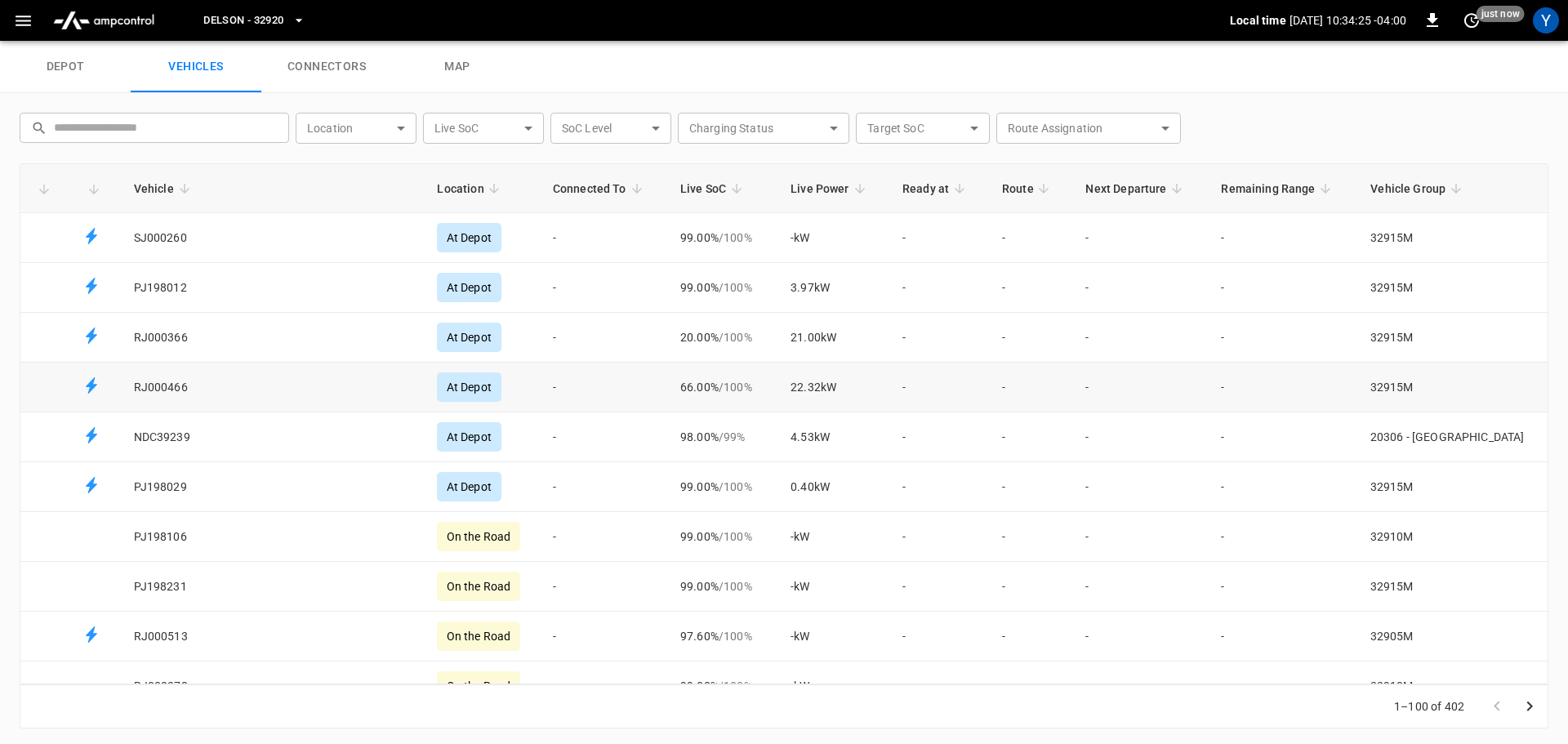
click at [332, 41] on body "Delson - 32920 Local time [DATE] 10:34:25 -04:00 0 just now Y depot vehicles co…" at bounding box center [784, 21] width 1568 height 41
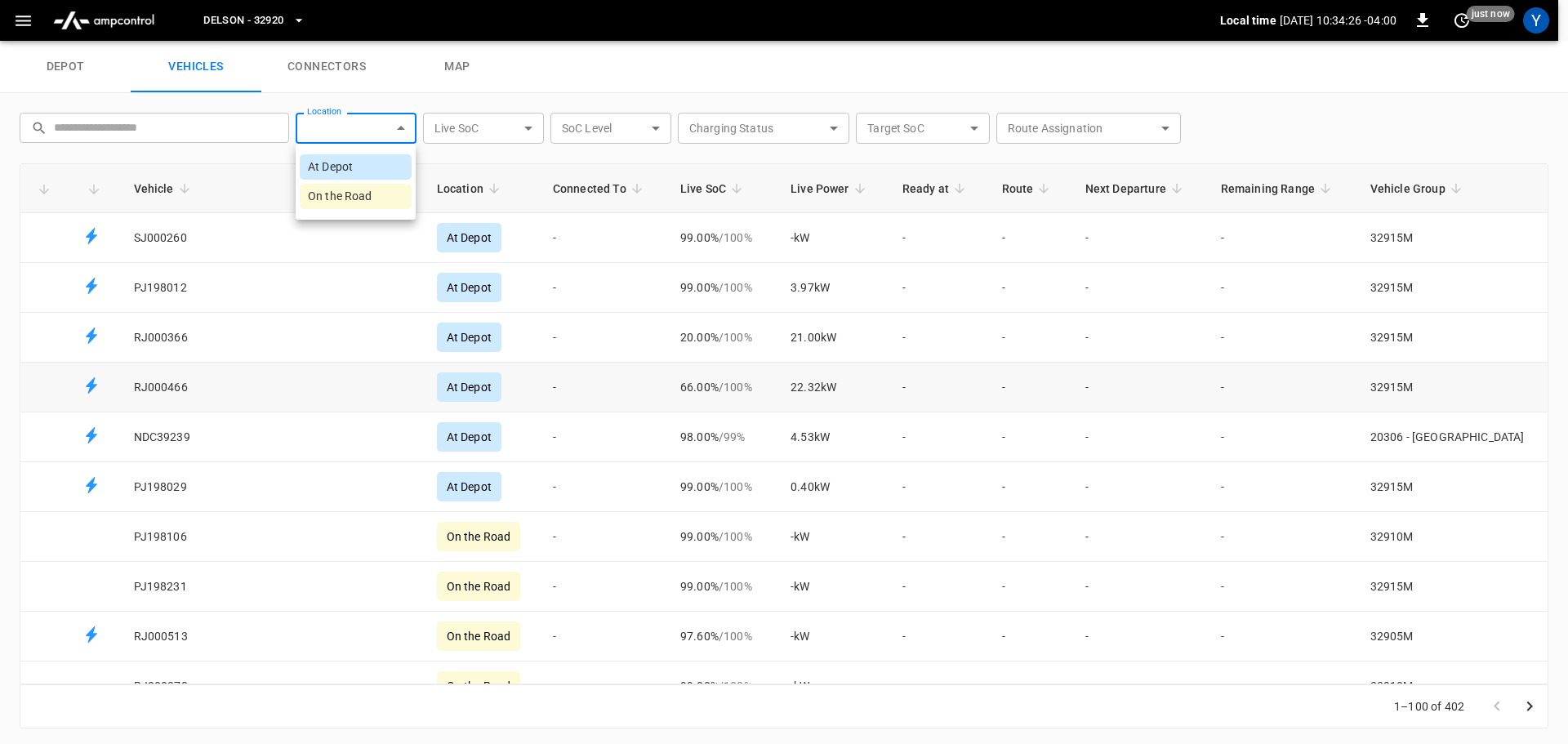
drag, startPoint x: 331, startPoint y: 135, endPoint x: 213, endPoint y: 101, distance: 122.8
click at [331, 135] on div at bounding box center [784, 372] width 1568 height 744
click at [65, 70] on link "depot" at bounding box center [65, 68] width 130 height 53
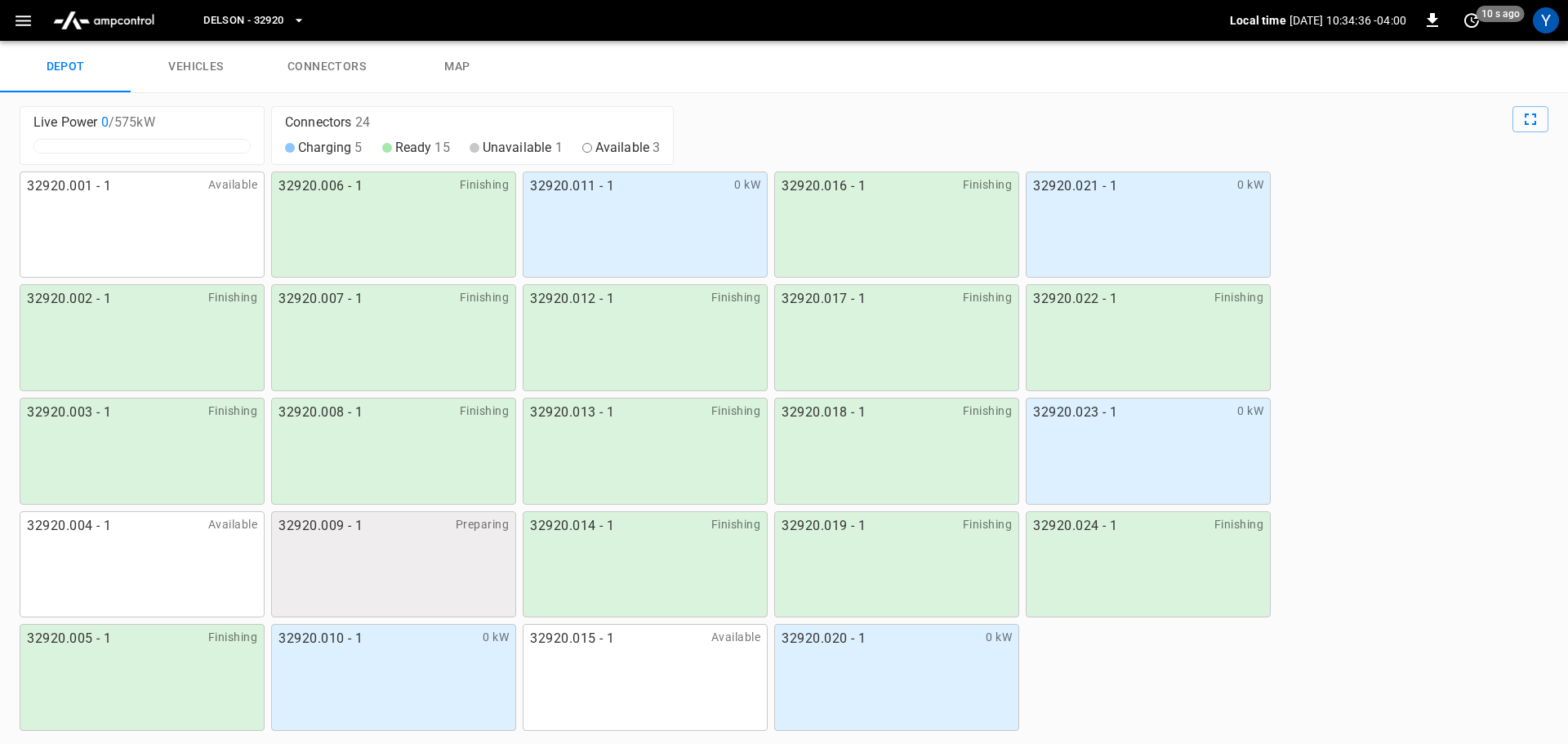
click at [350, 657] on div "32920.010 - 1 0 kW" at bounding box center [393, 677] width 245 height 107
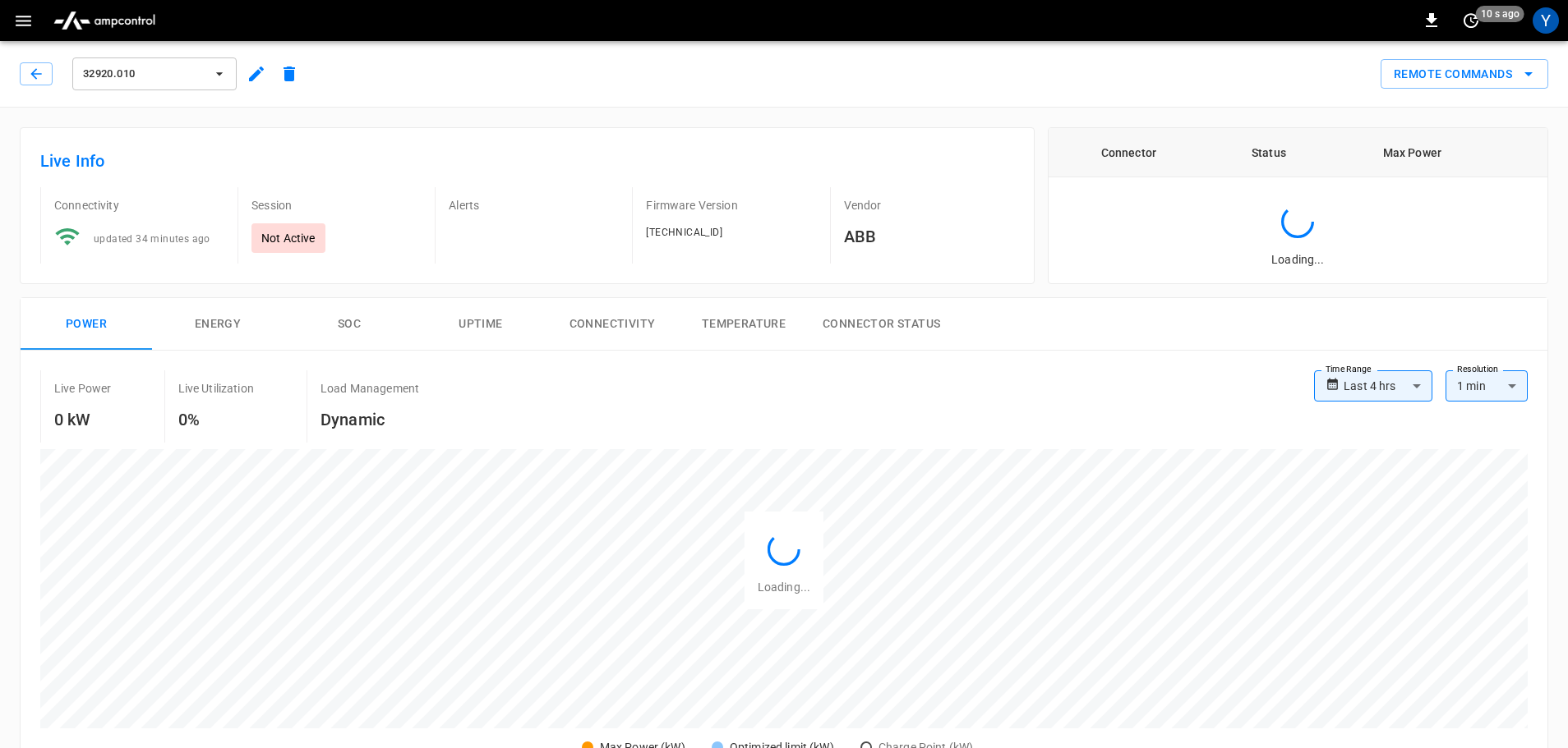
type input "**********"
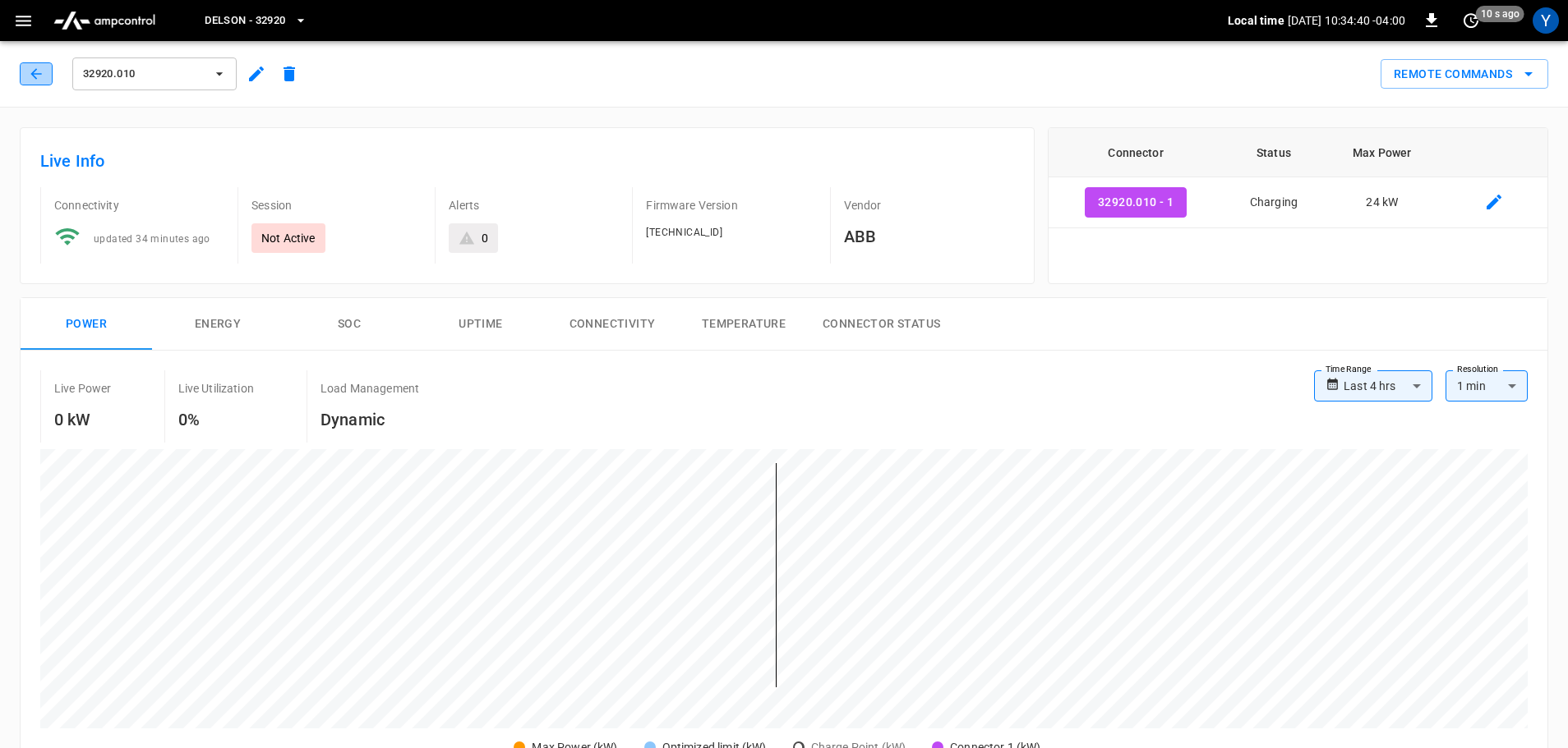
click at [25, 76] on button "button" at bounding box center [36, 74] width 33 height 23
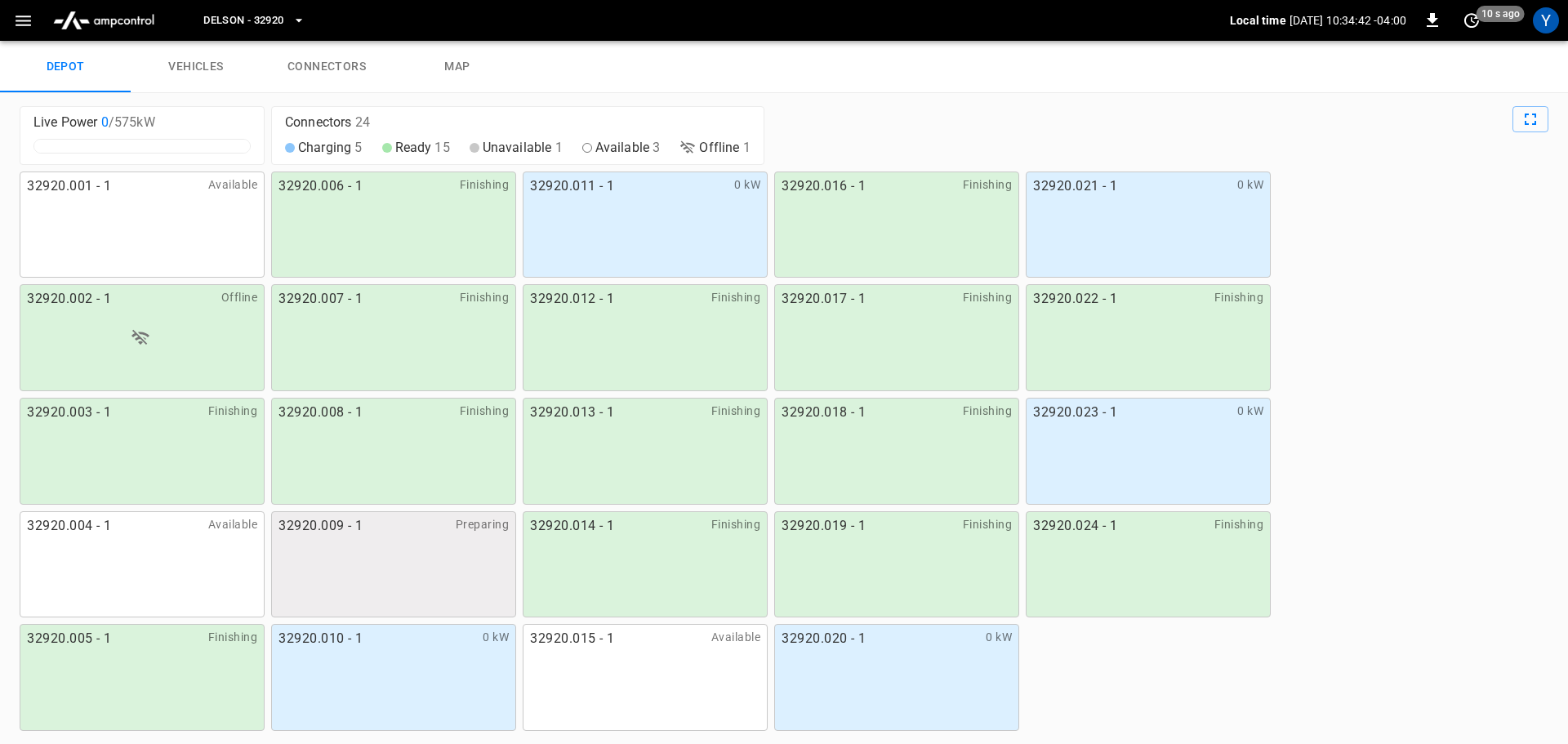
click at [27, 25] on icon "button" at bounding box center [23, 21] width 16 height 10
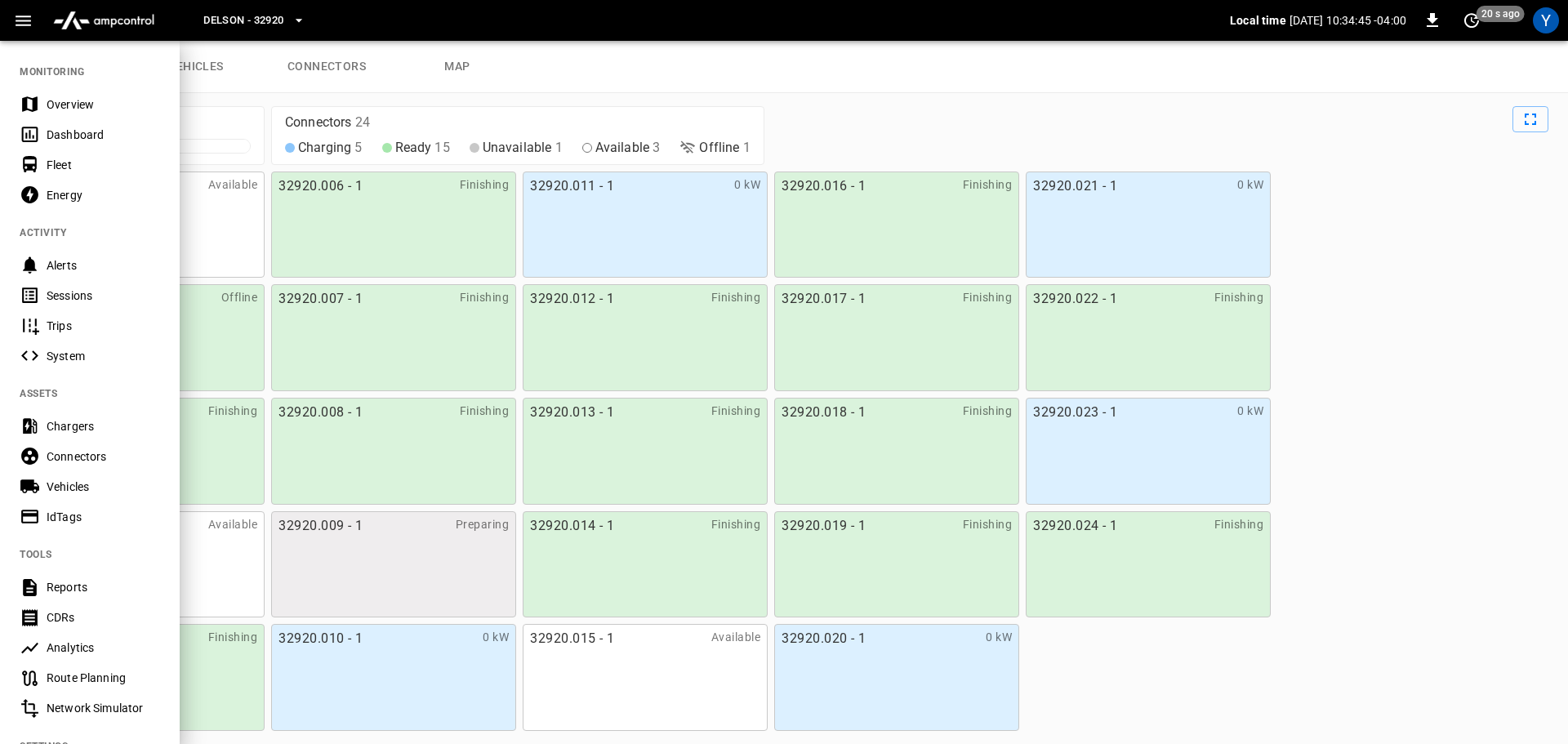
click at [60, 104] on div "Overview" at bounding box center [103, 104] width 113 height 16
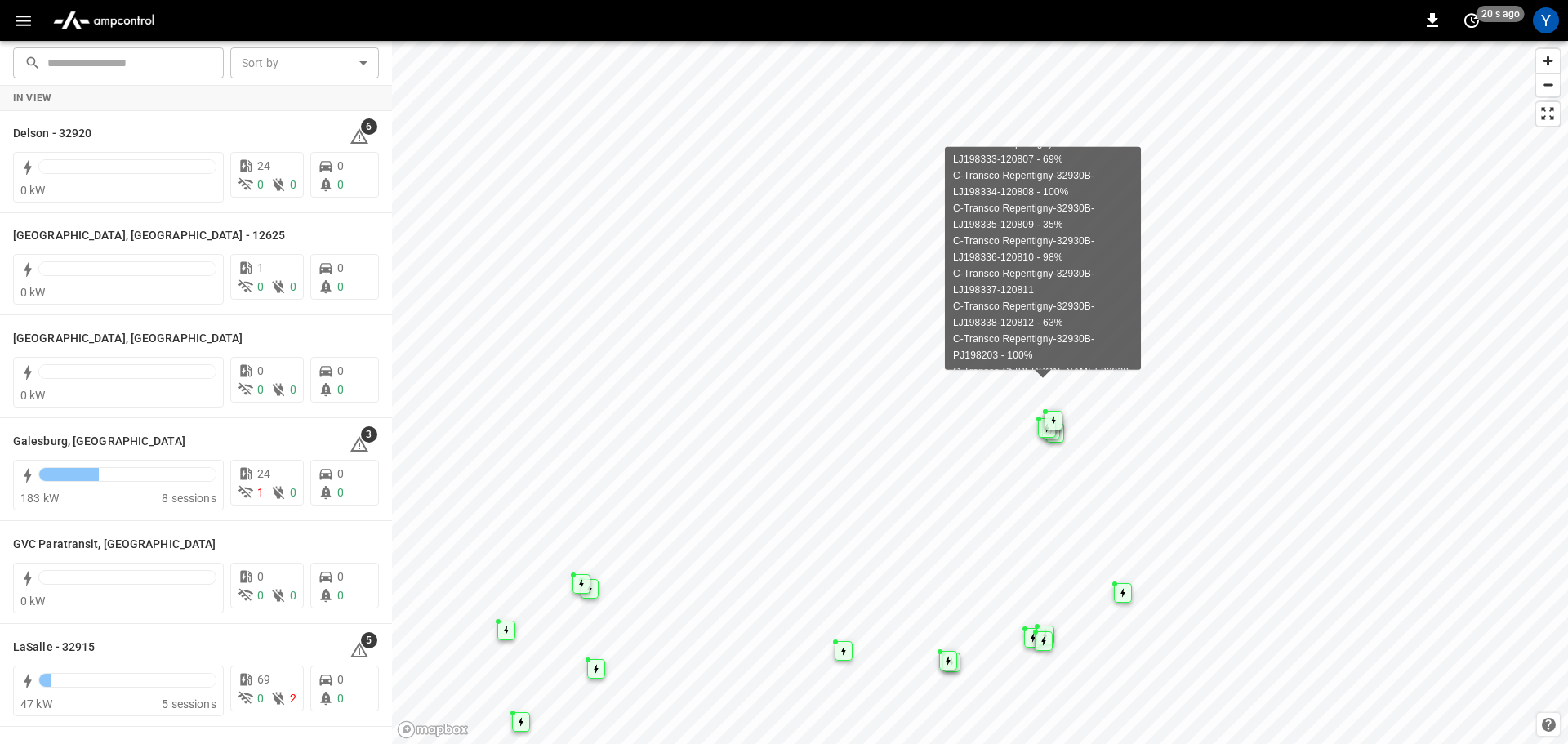
scroll to position [326, 0]
drag, startPoint x: 1042, startPoint y: 237, endPoint x: 1074, endPoint y: 240, distance: 32.1
click at [1074, 240] on div "C-Transco Repentigny-32930B-LJ198338-120812 - 63%" at bounding box center [1043, 233] width 180 height 33
click at [1052, 199] on div "C-Transco Repentigny-32930B-LJ198337-120811" at bounding box center [1043, 200] width 180 height 33
click at [1046, 207] on div "C-Transco Repentigny-32930B-LJ198337-120811" at bounding box center [1043, 200] width 180 height 33
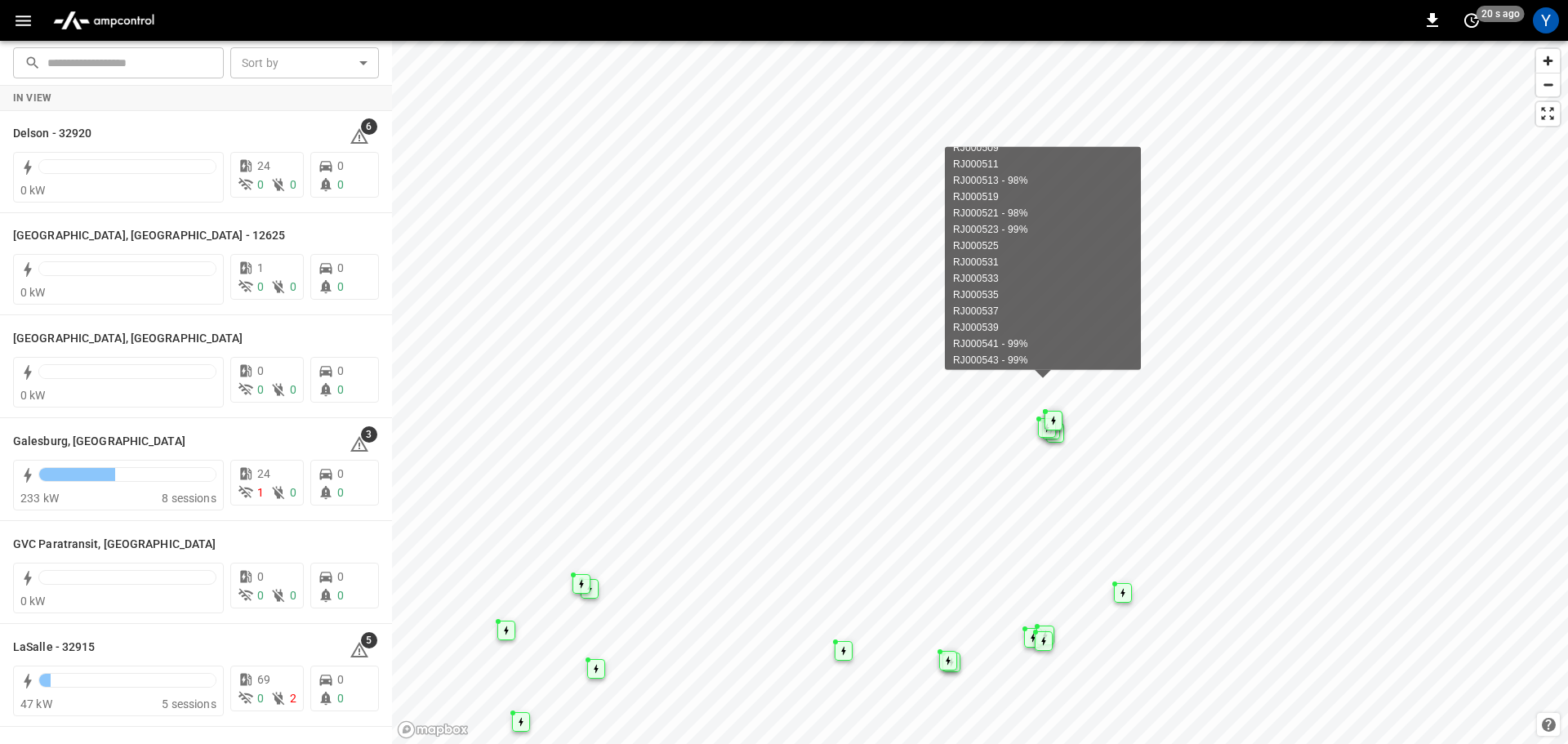
scroll to position [0, 0]
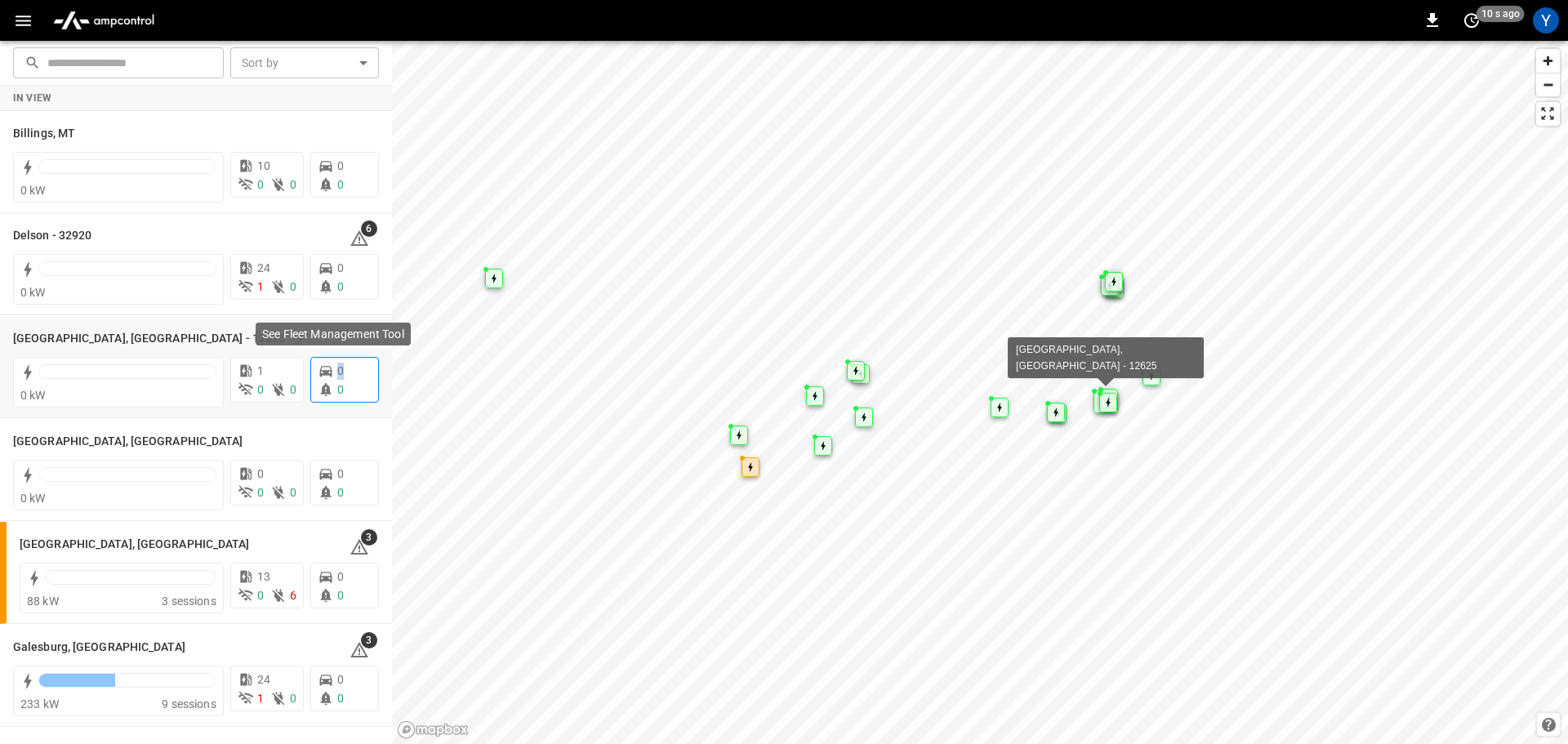
click at [335, 377] on div "0" at bounding box center [344, 372] width 53 height 17
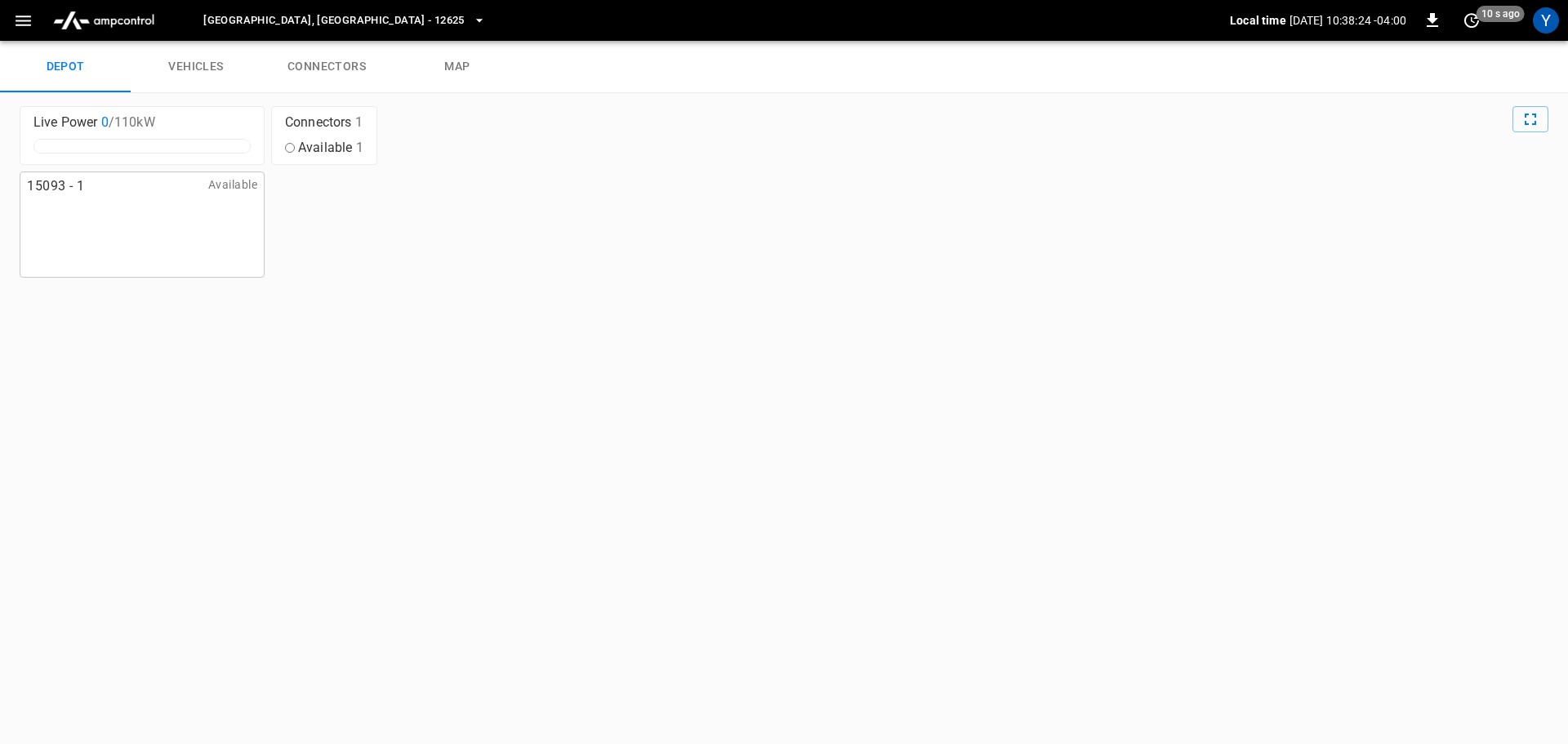
click at [194, 68] on link "vehicles" at bounding box center [195, 68] width 130 height 53
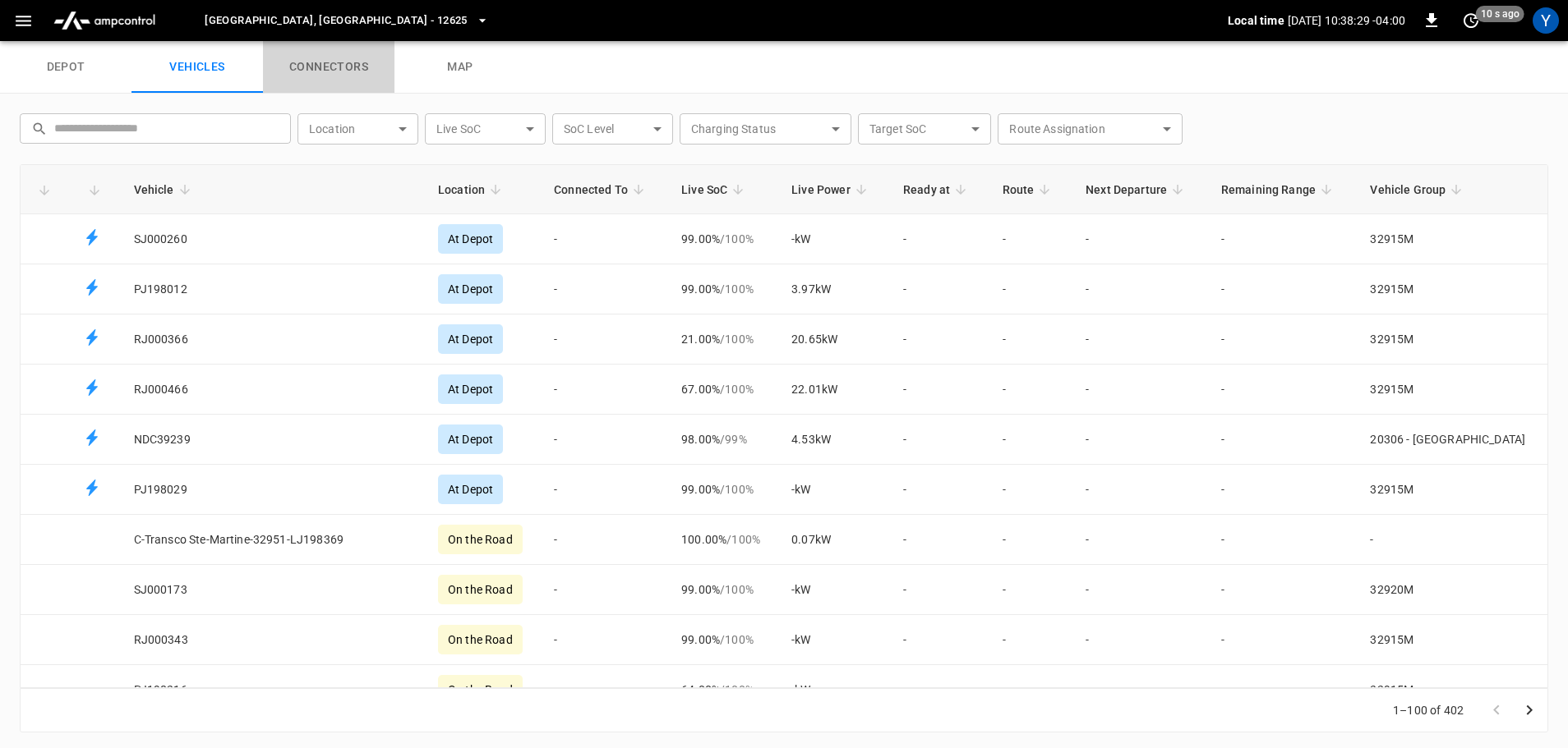
click at [335, 58] on link "connectors" at bounding box center [328, 68] width 131 height 53
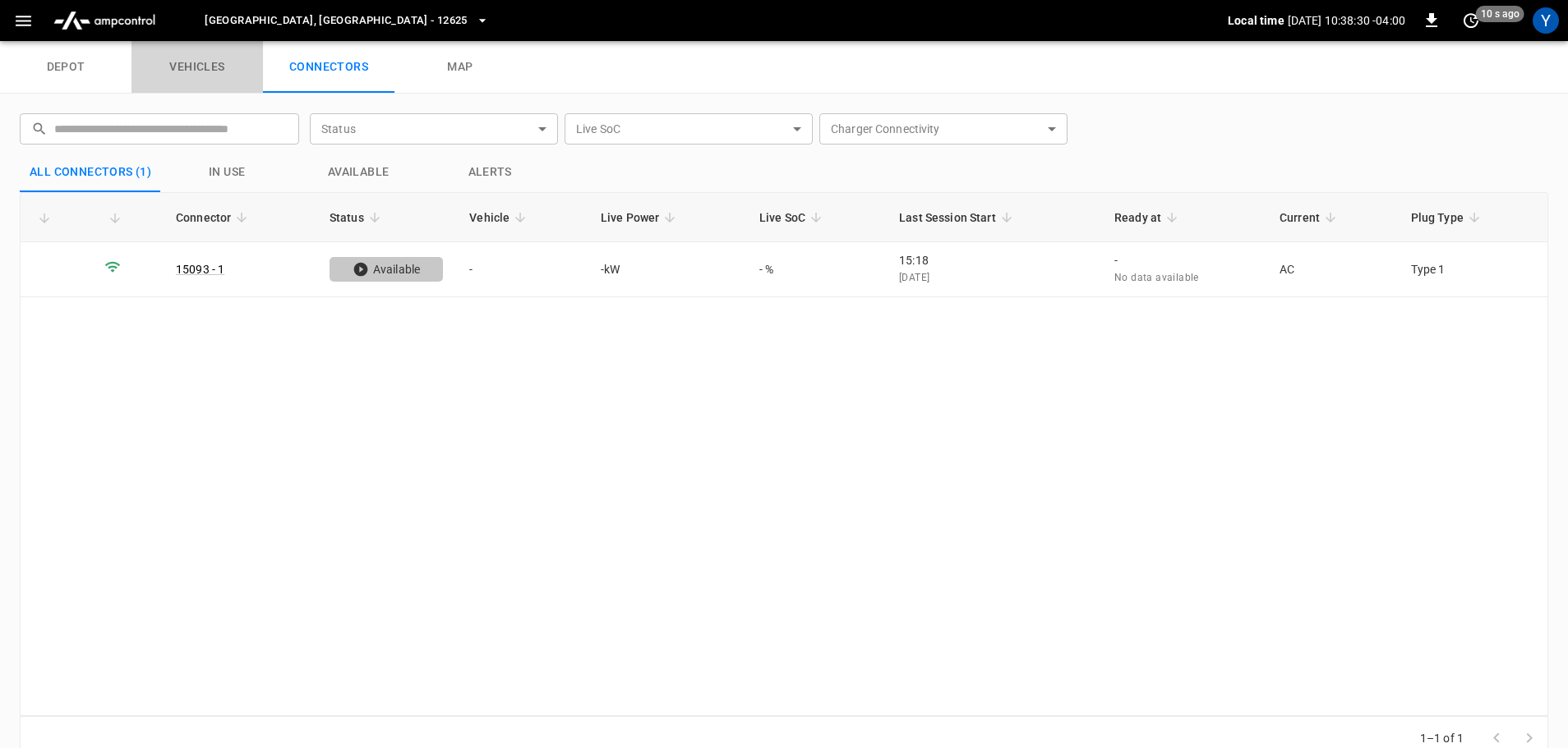
click at [230, 75] on link "vehicles" at bounding box center [196, 68] width 131 height 53
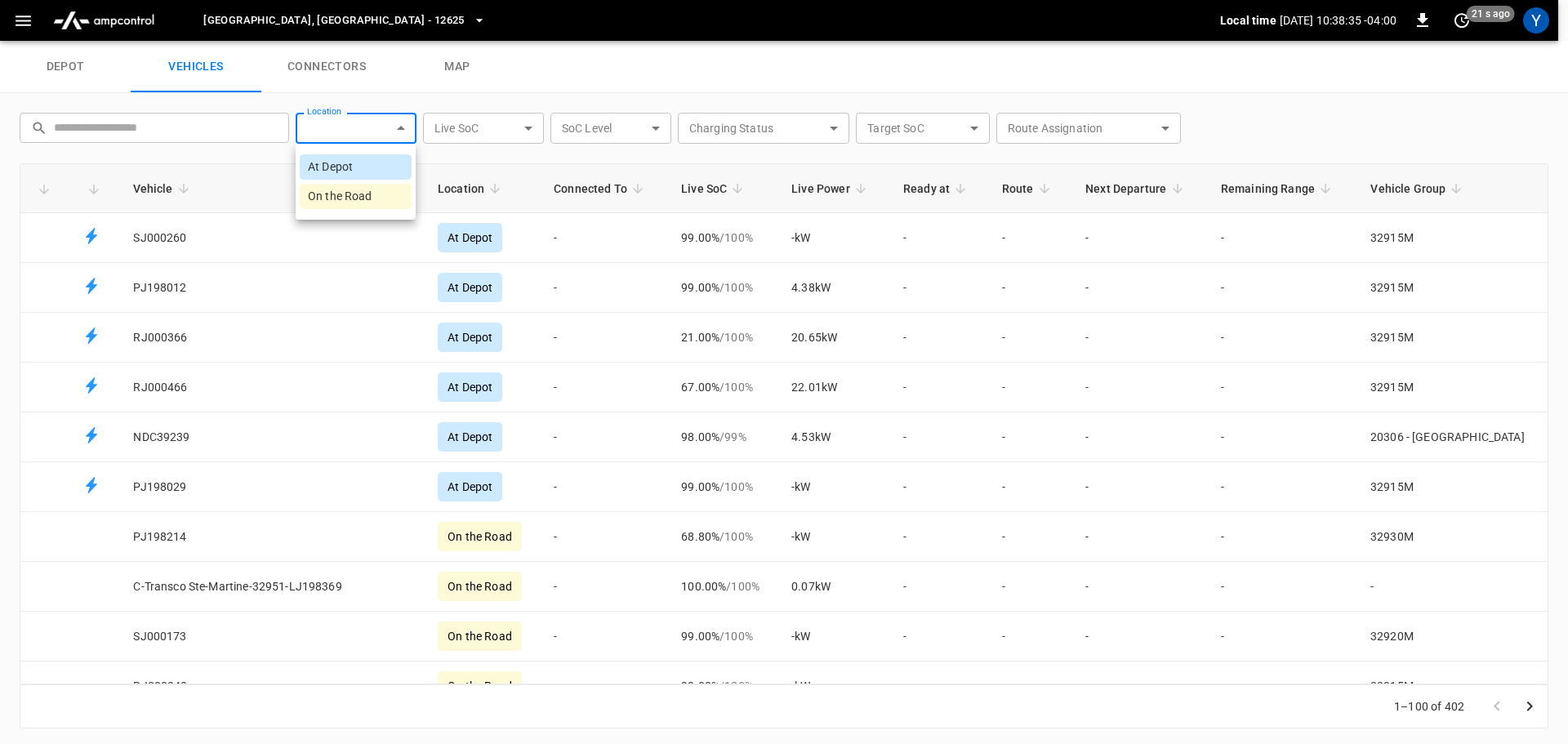
click at [402, 41] on body "[GEOGRAPHIC_DATA] - 12625 Local time [DATE] 10:38:35 -04:00 0 21 s ago Y depot …" at bounding box center [784, 21] width 1568 height 41
click at [35, 26] on div at bounding box center [784, 372] width 1568 height 744
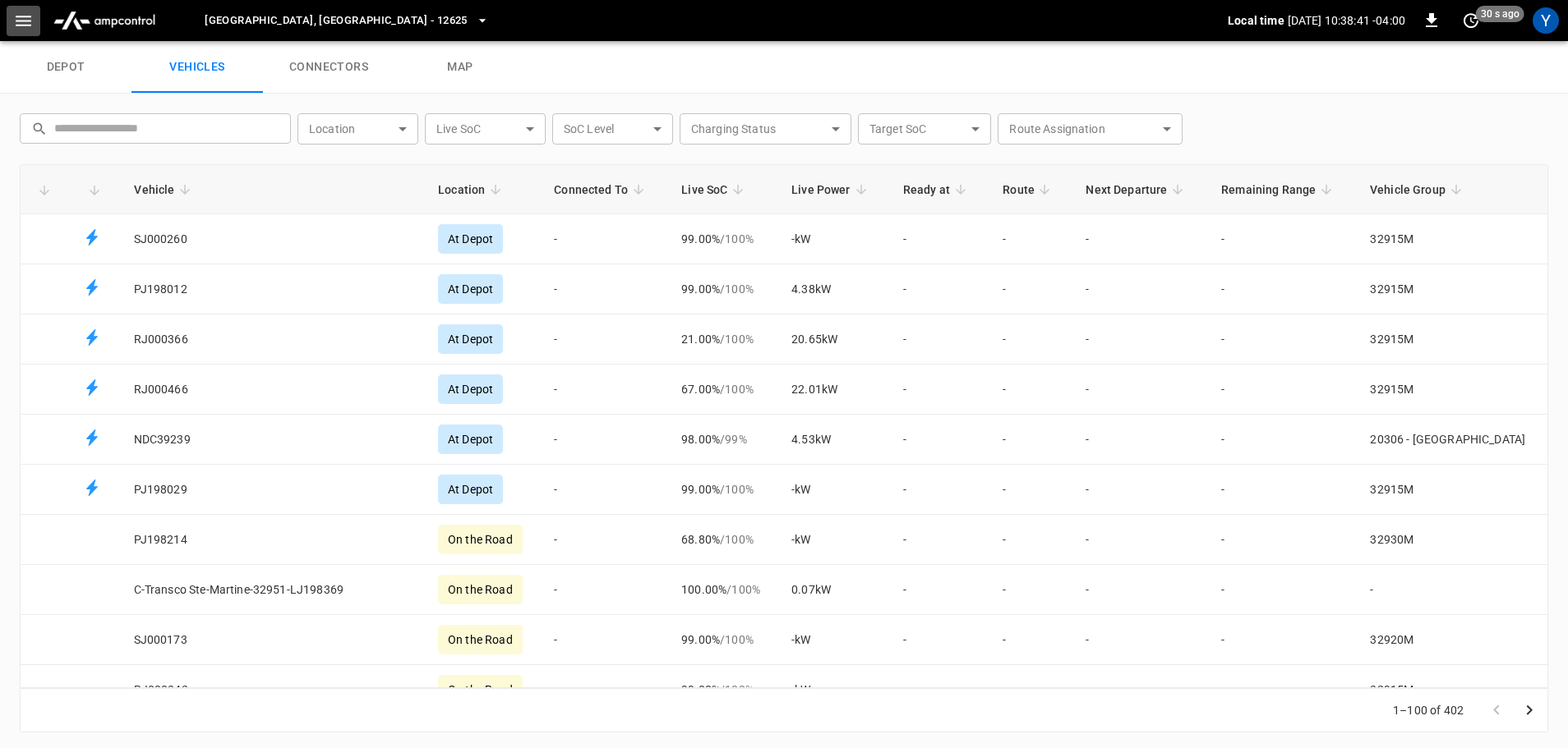
click at [25, 25] on icon "button" at bounding box center [24, 21] width 16 height 10
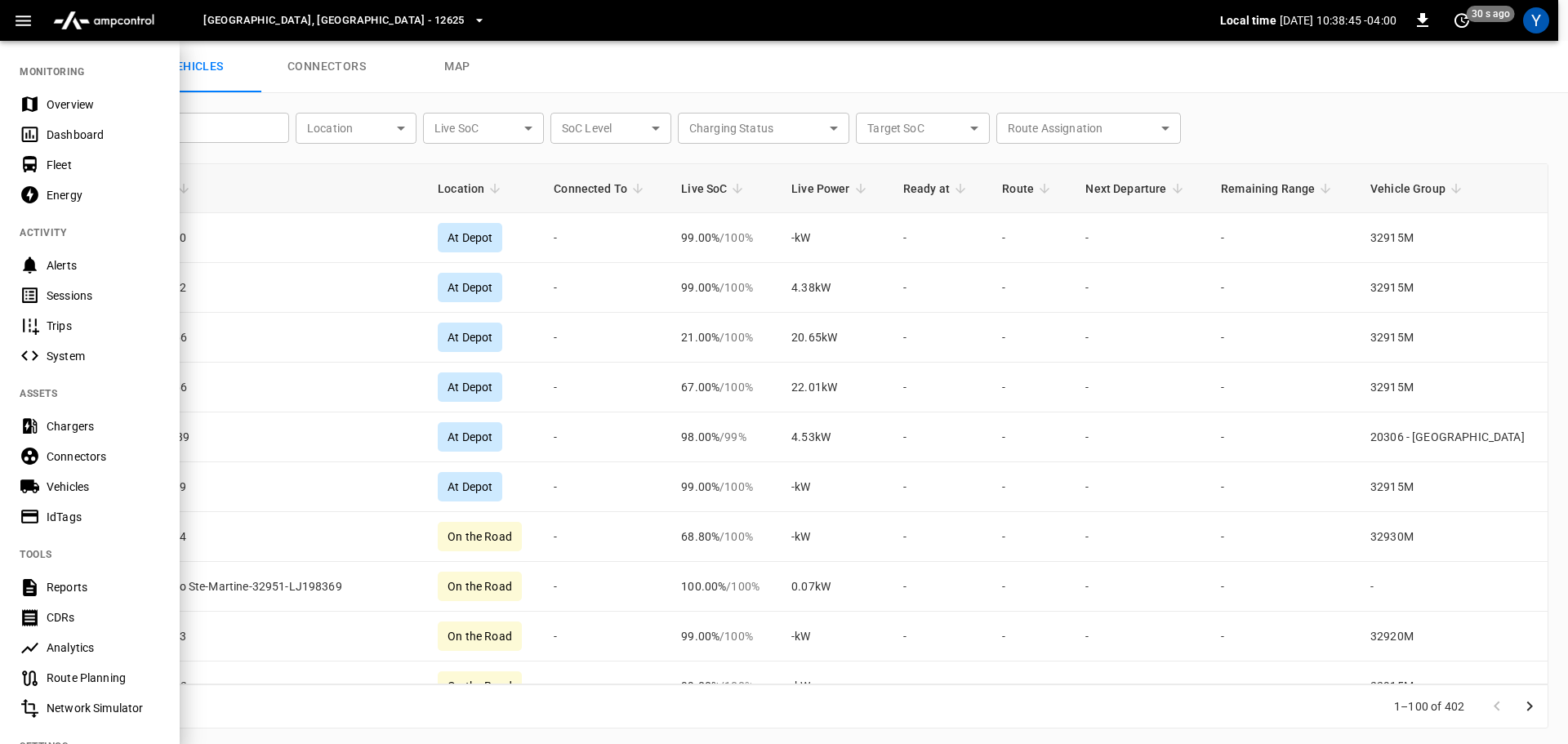
click at [63, 348] on div "System" at bounding box center [103, 356] width 113 height 16
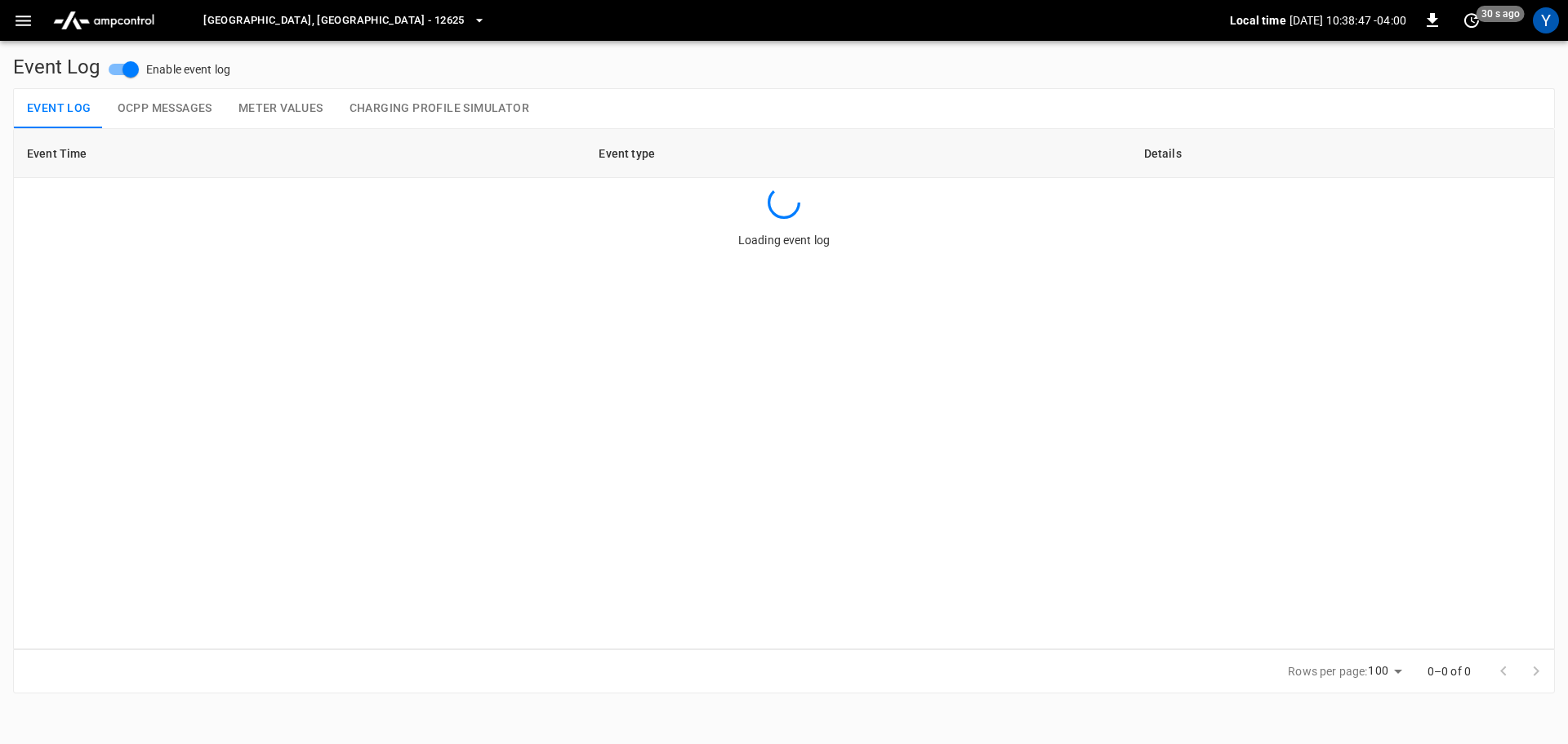
click at [10, 24] on button "button" at bounding box center [23, 21] width 34 height 30
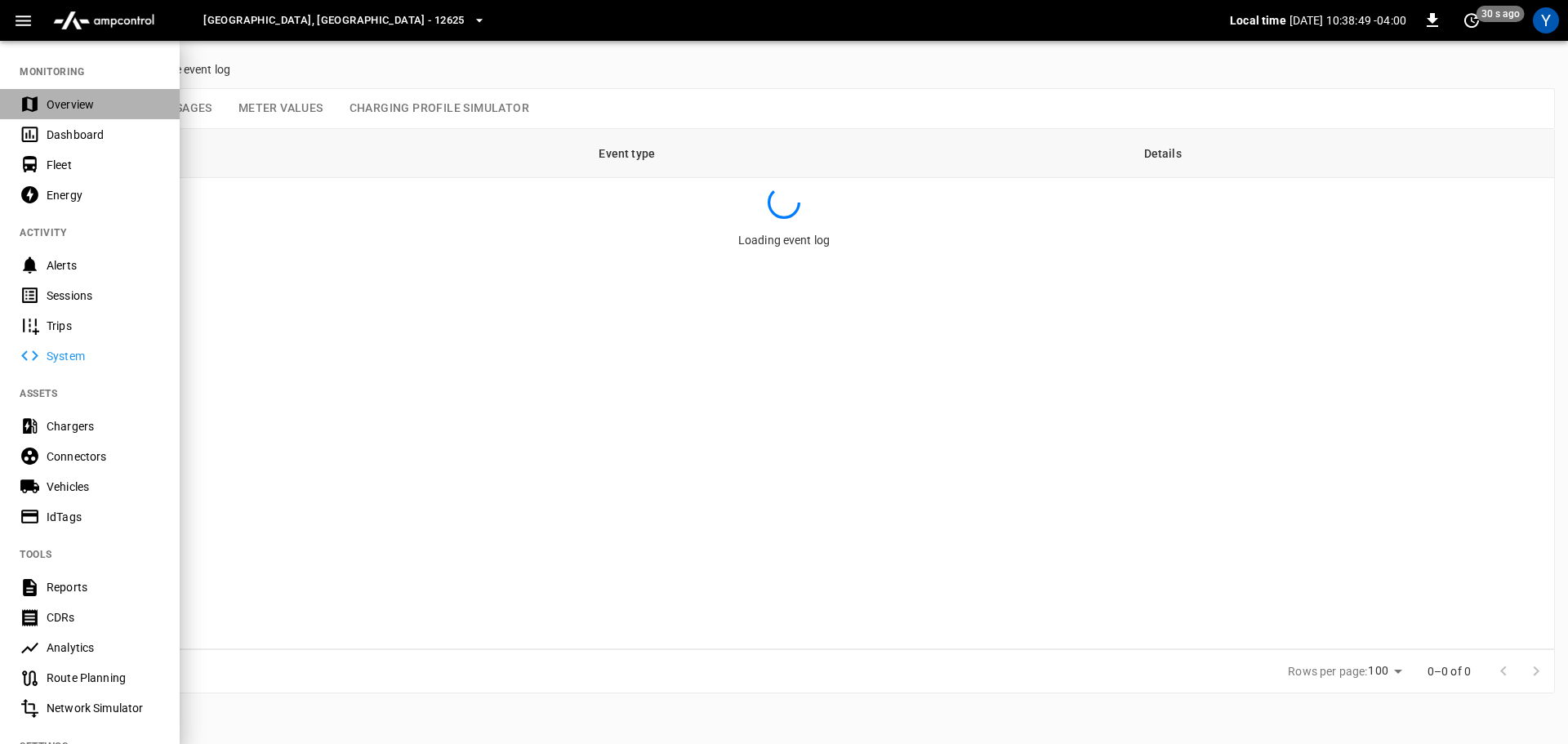
click at [49, 100] on div "Overview" at bounding box center [103, 104] width 113 height 16
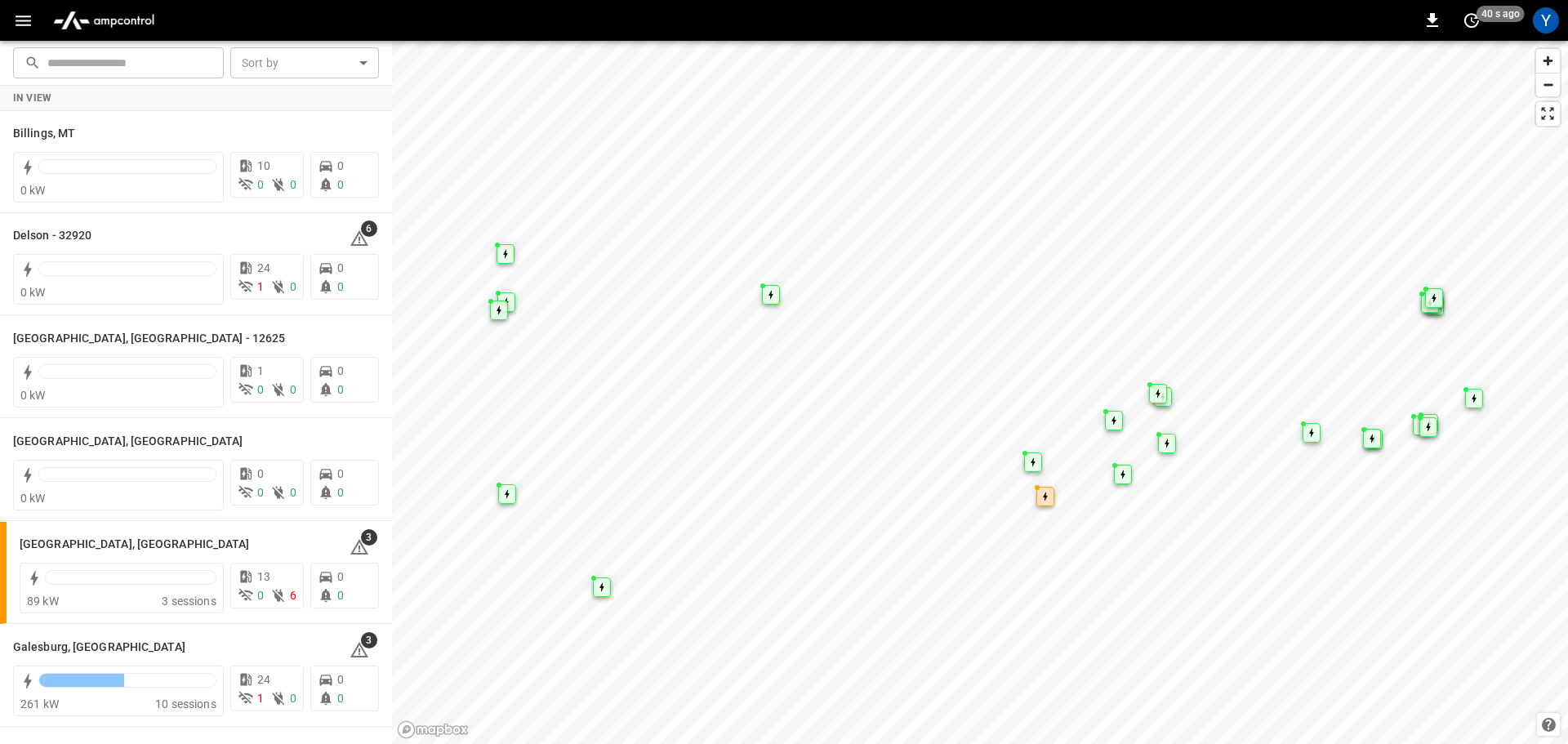
click at [28, 28] on icon "button" at bounding box center [23, 21] width 21 height 21
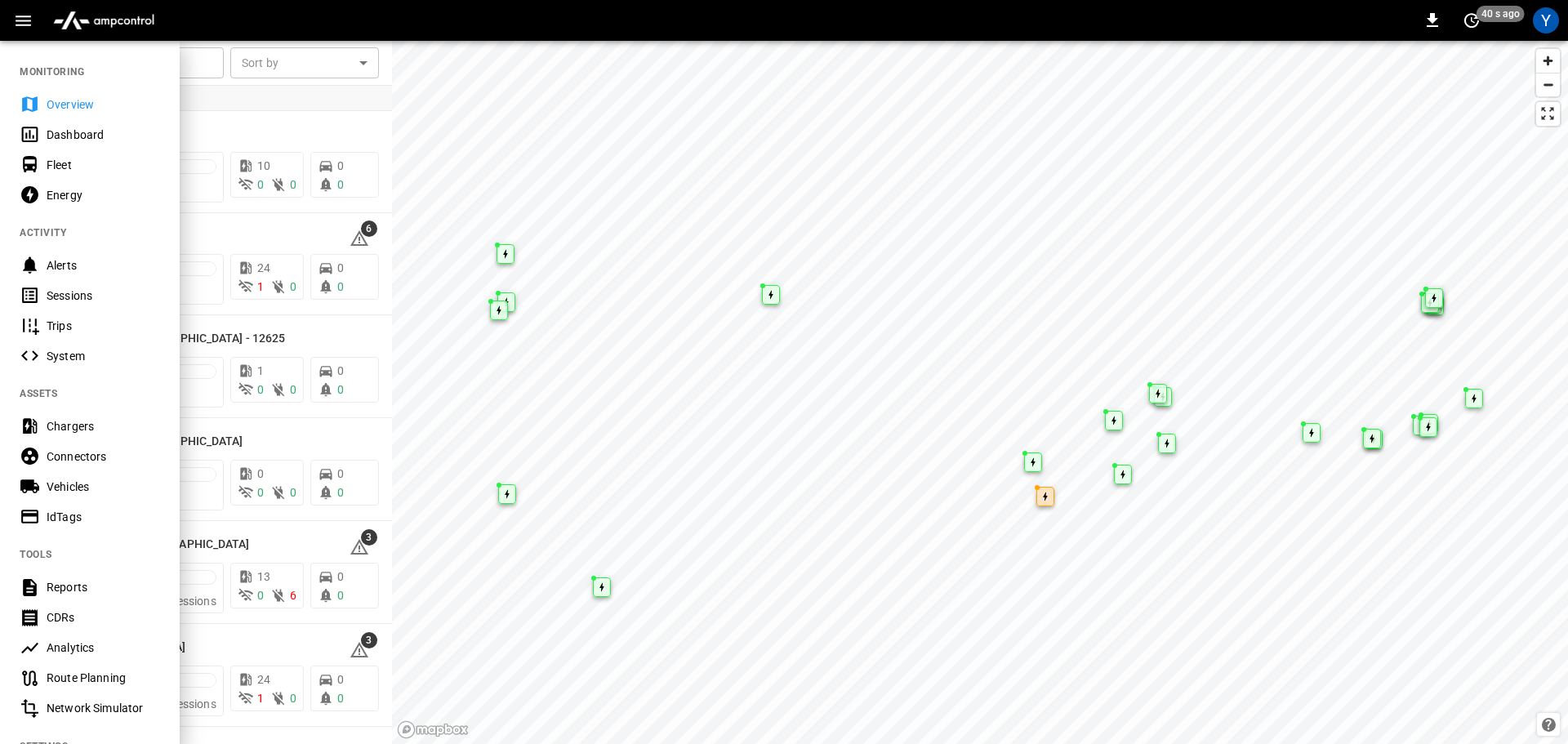
click at [67, 194] on div "Energy" at bounding box center [103, 194] width 113 height 16
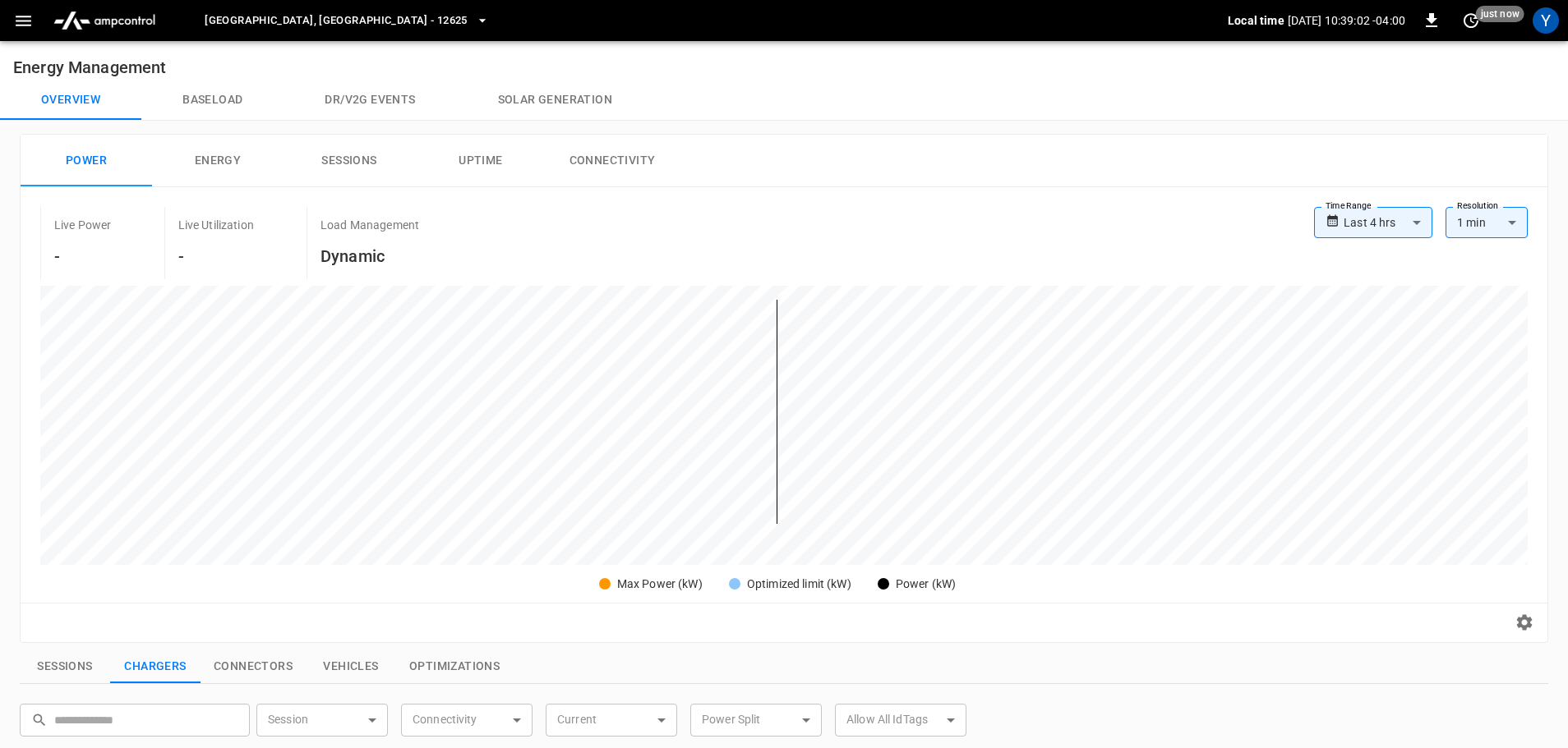
click at [98, 23] on img "menu" at bounding box center [105, 20] width 115 height 31
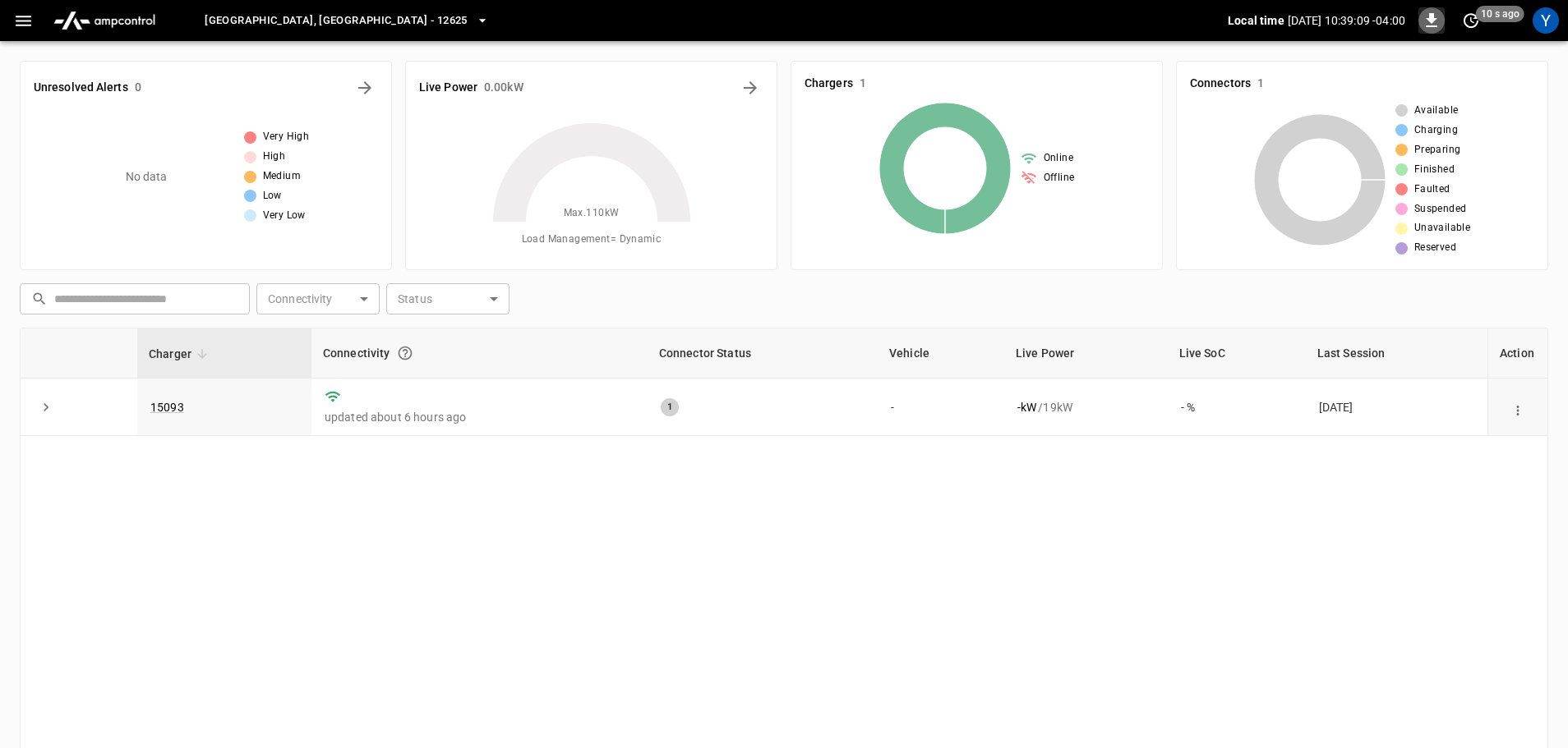
click at [1430, 27] on icon "button" at bounding box center [1431, 20] width 11 height 14
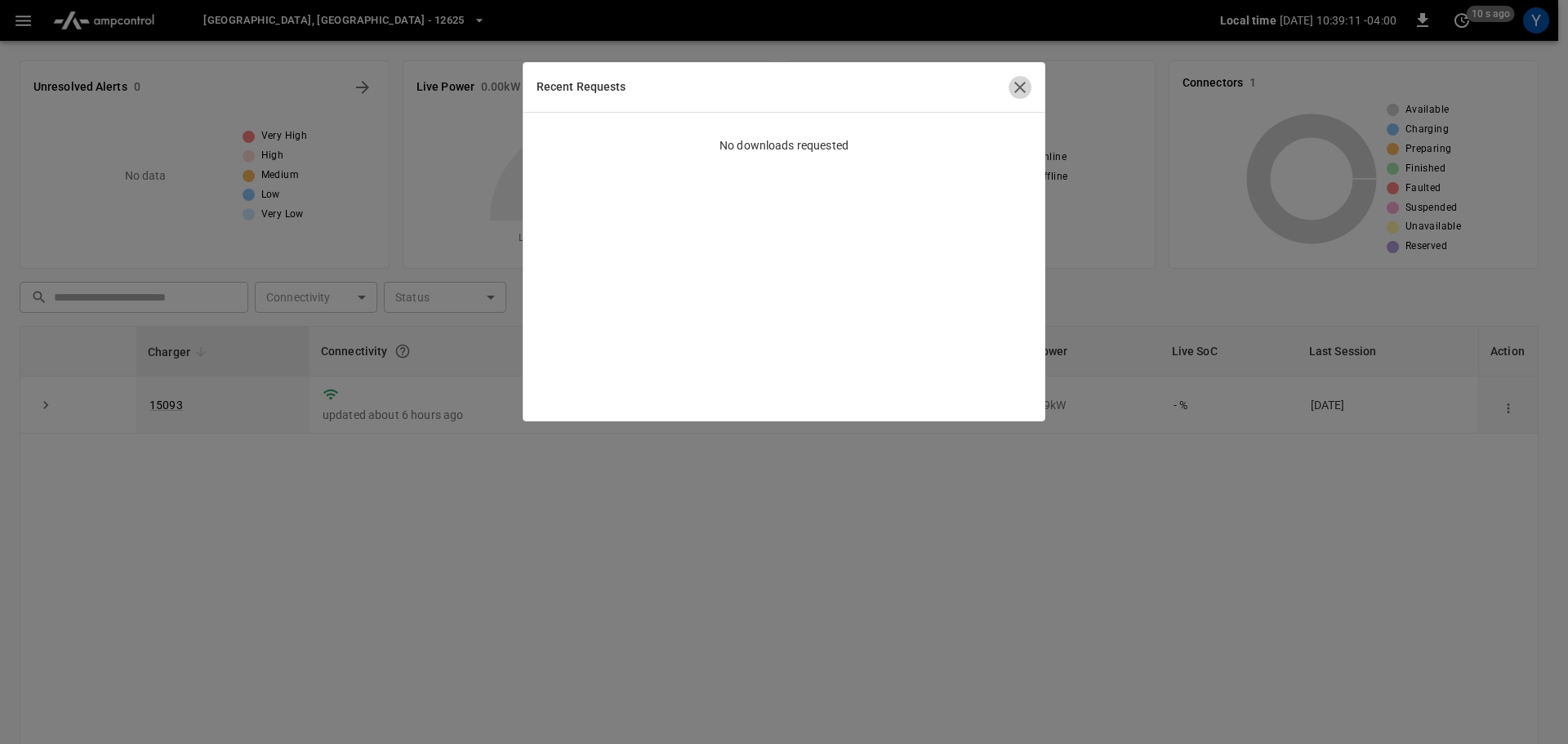
click at [1021, 85] on icon "button" at bounding box center [1019, 87] width 20 height 20
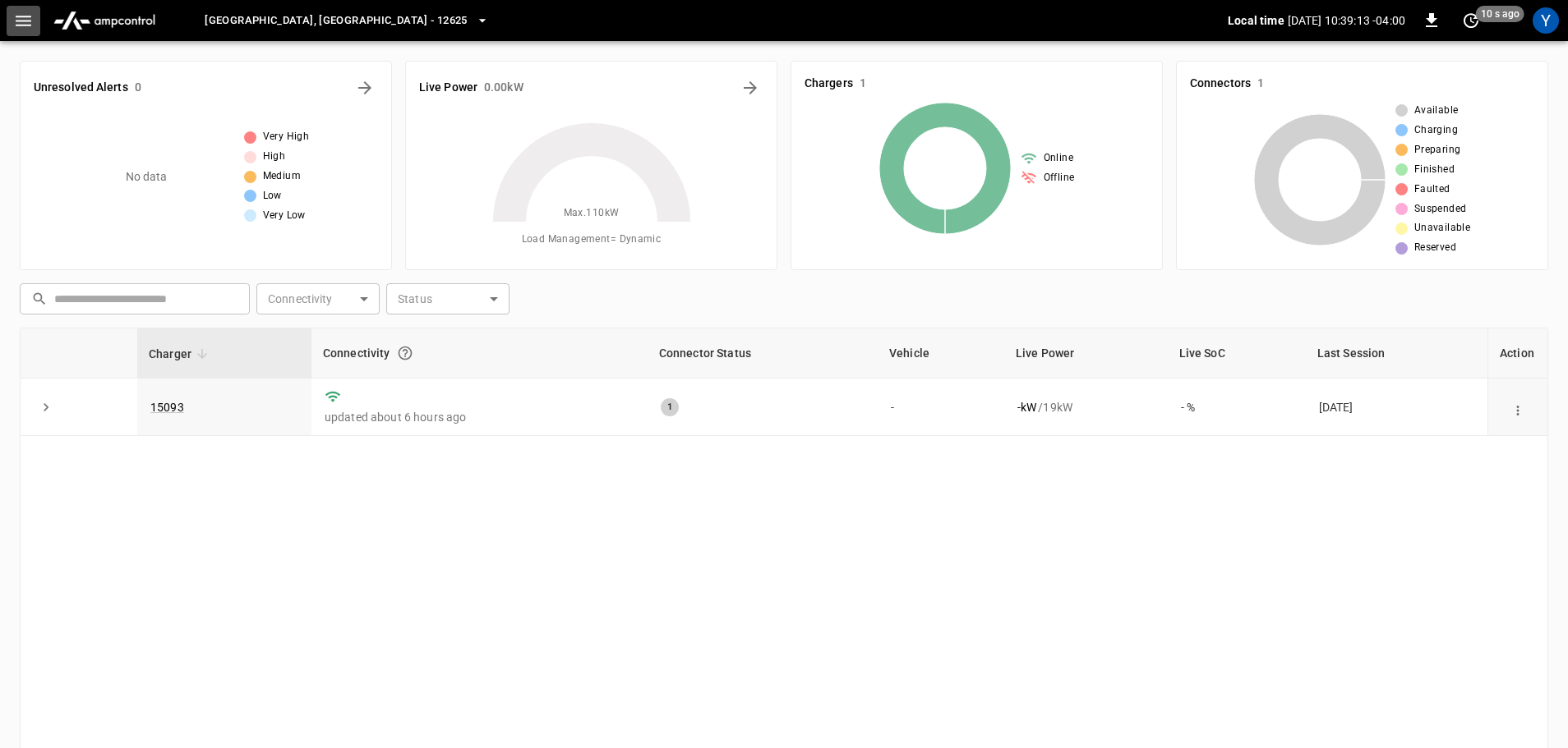
click at [21, 23] on icon "button" at bounding box center [24, 21] width 21 height 21
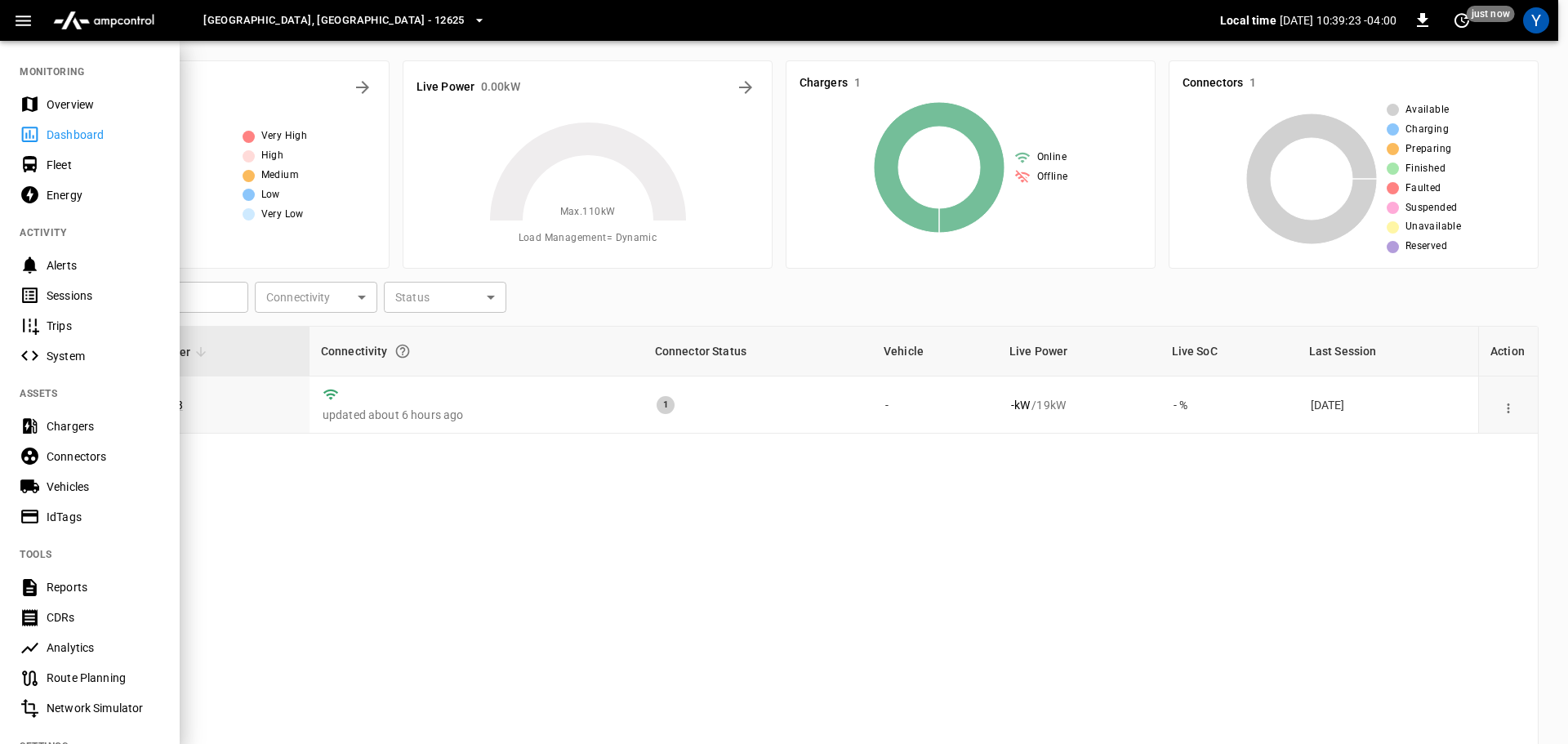
click at [68, 196] on div "Energy" at bounding box center [103, 194] width 113 height 16
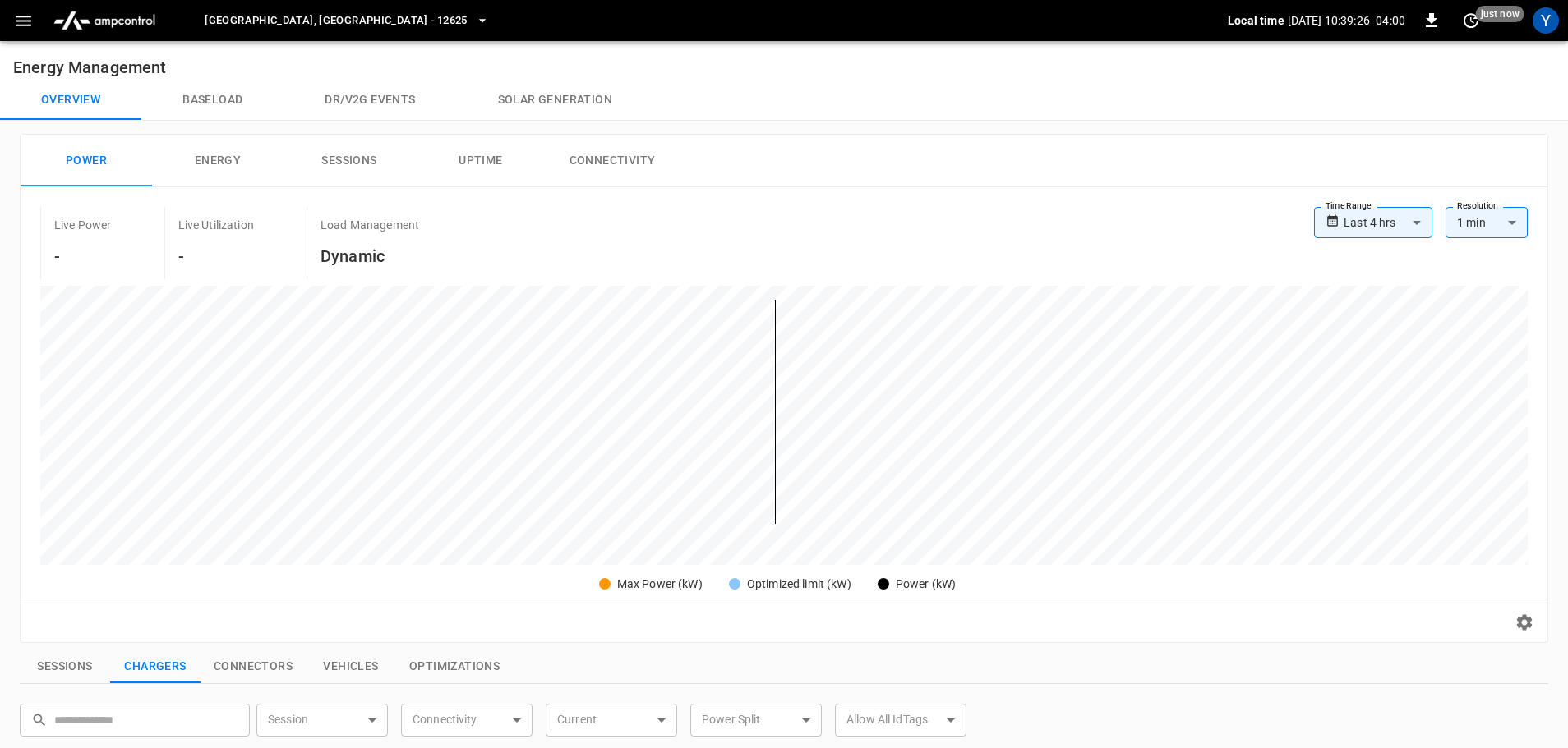
click at [220, 24] on span "[GEOGRAPHIC_DATA], [GEOGRAPHIC_DATA] - 12625" at bounding box center [336, 21] width 262 height 19
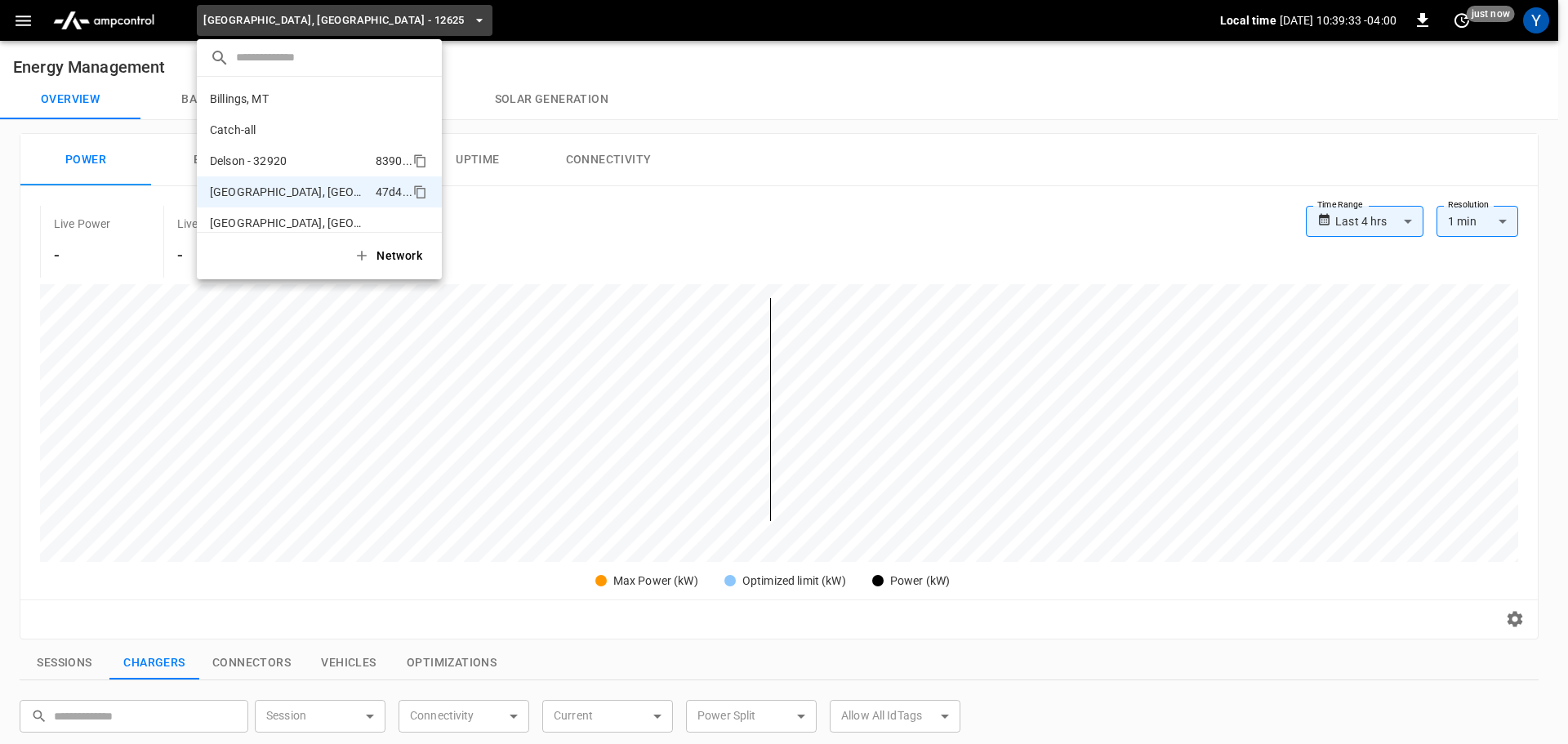
click at [263, 161] on p "Delson - 32920" at bounding box center [249, 160] width 77 height 16
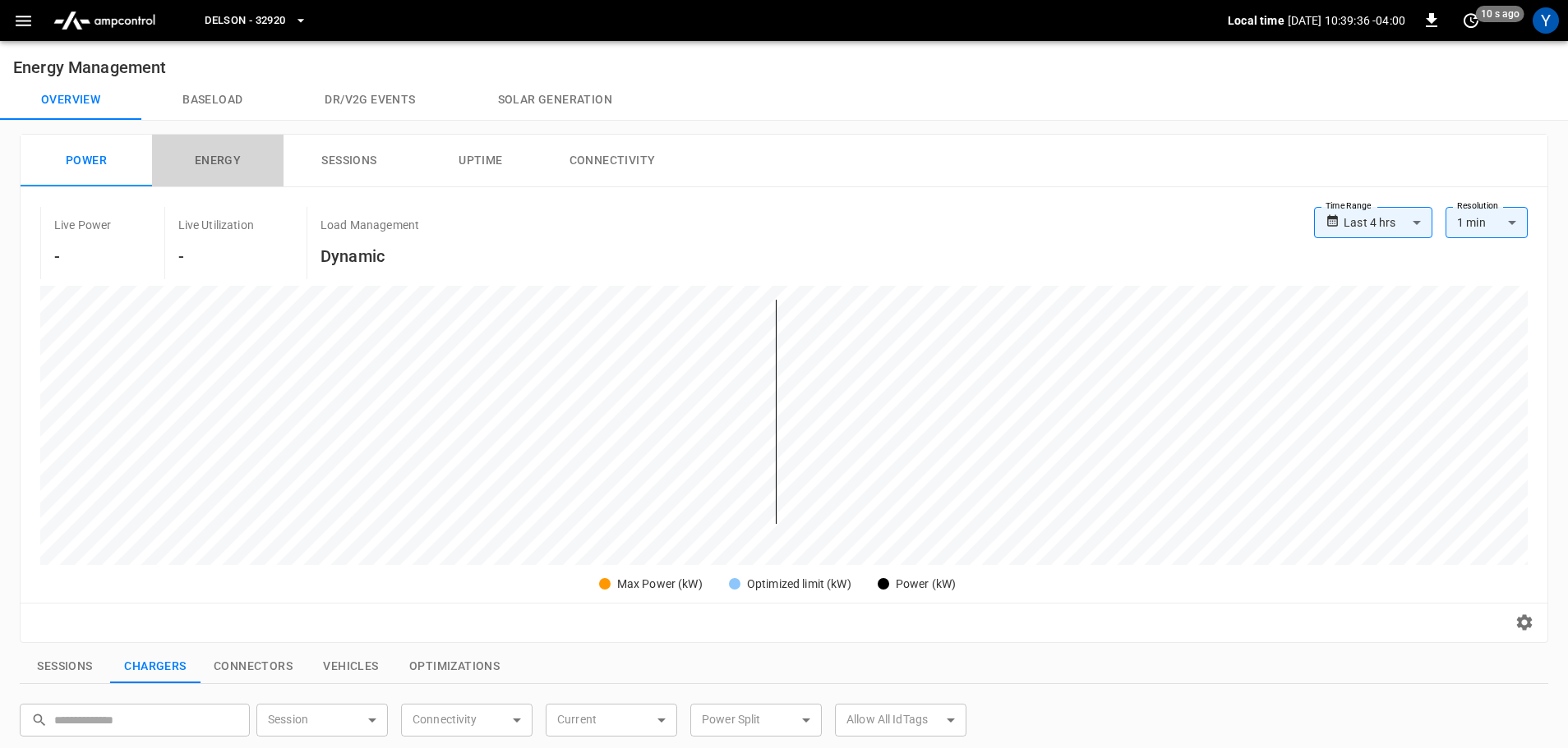
click at [216, 167] on button "Energy" at bounding box center [217, 161] width 131 height 53
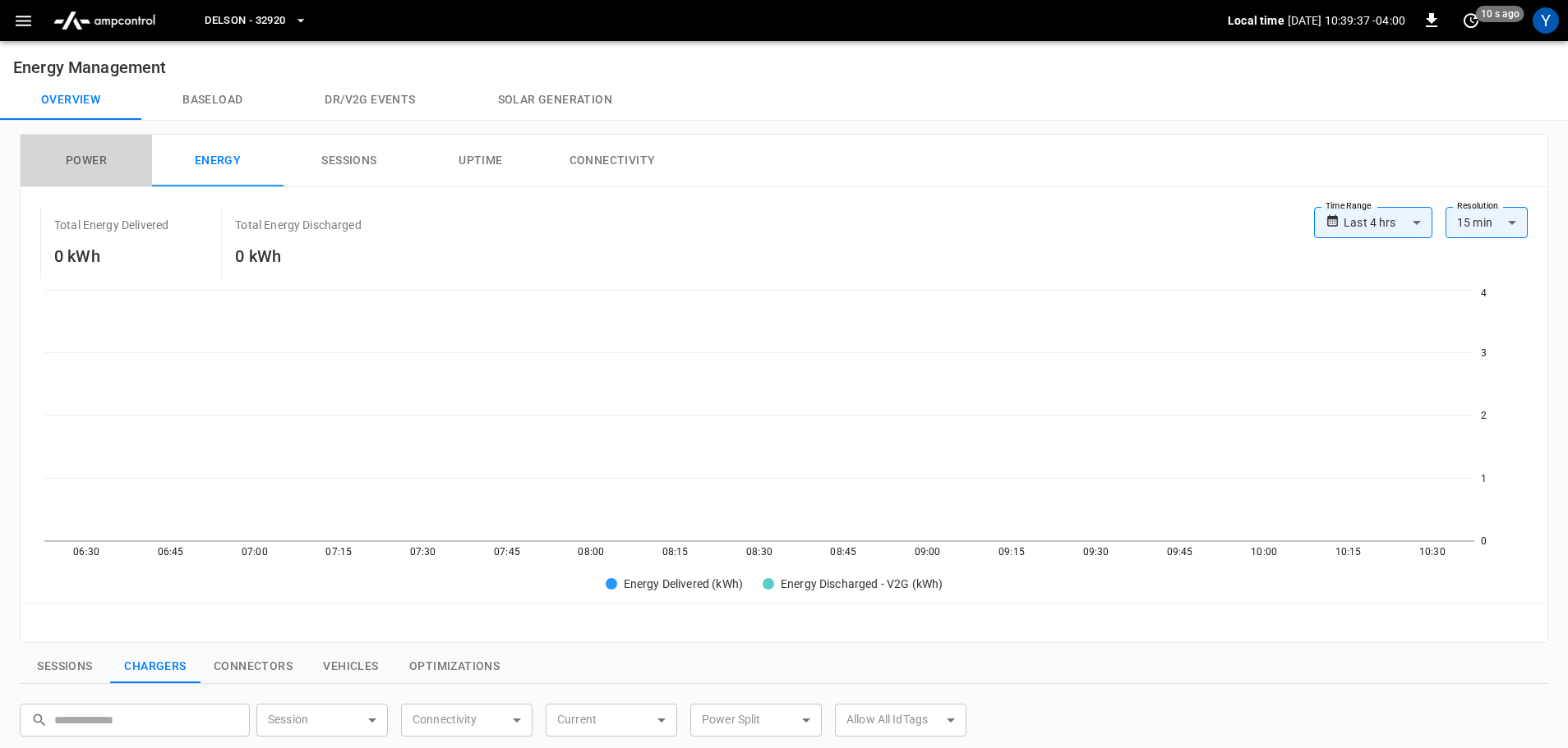
click at [108, 156] on button "Power" at bounding box center [86, 161] width 131 height 53
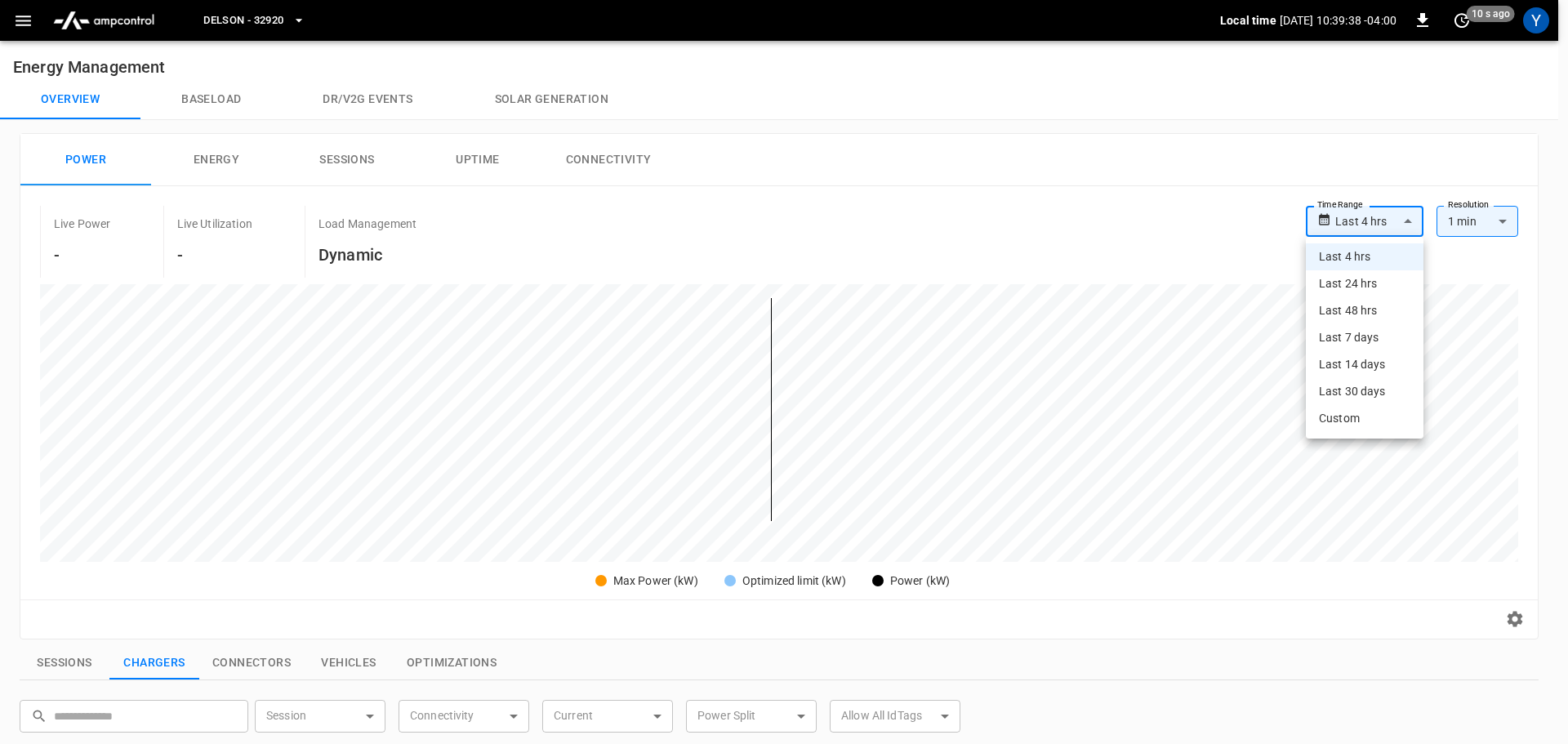
click at [1347, 215] on body "**********" at bounding box center [784, 662] width 1568 height 1325
click at [1352, 308] on li "Last 48 hrs" at bounding box center [1364, 311] width 117 height 27
type input "**********"
